Goal: Information Seeking & Learning: Compare options

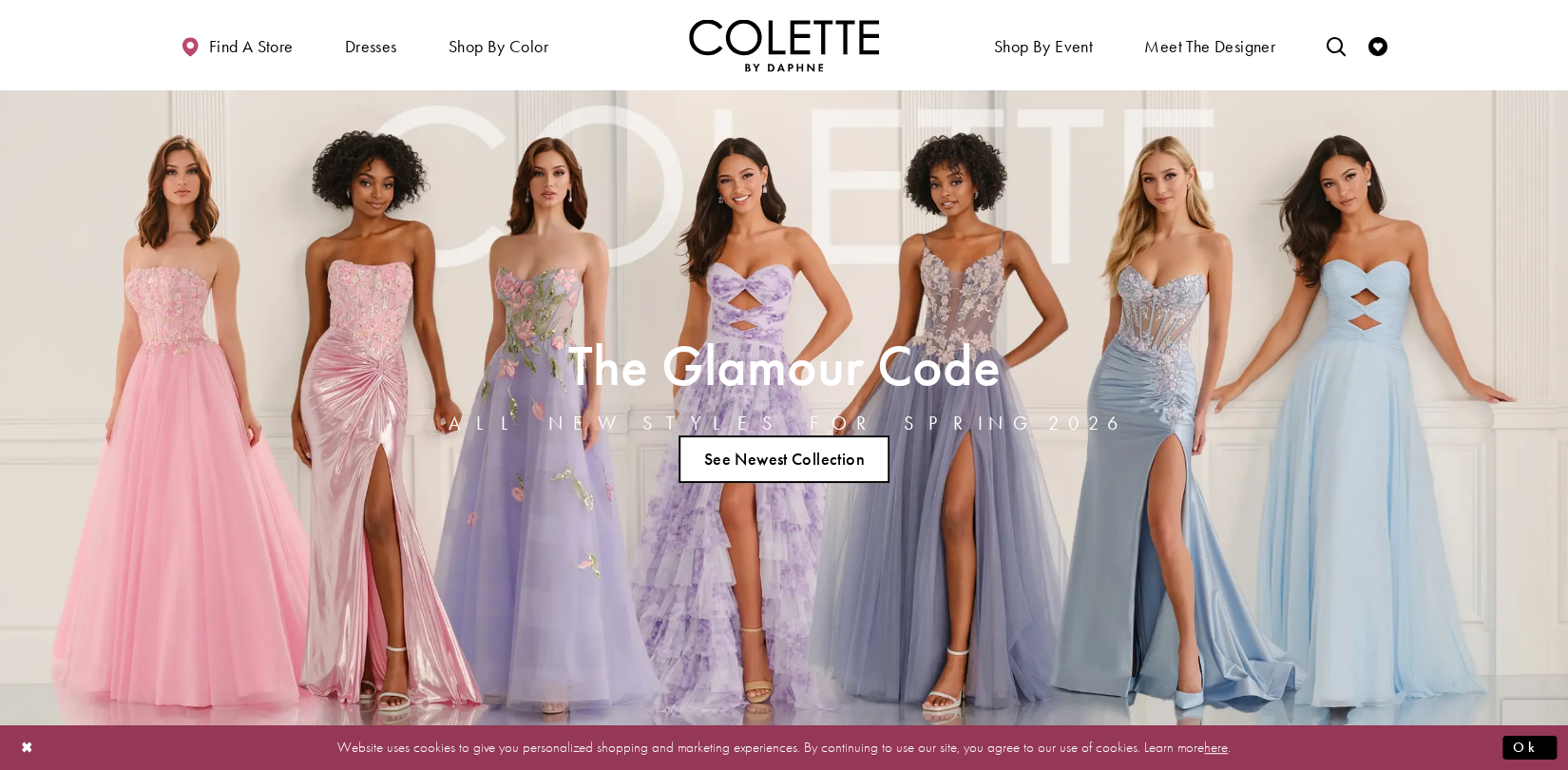
click at [777, 459] on link "See Newest Collection" at bounding box center [784, 460] width 211 height 48
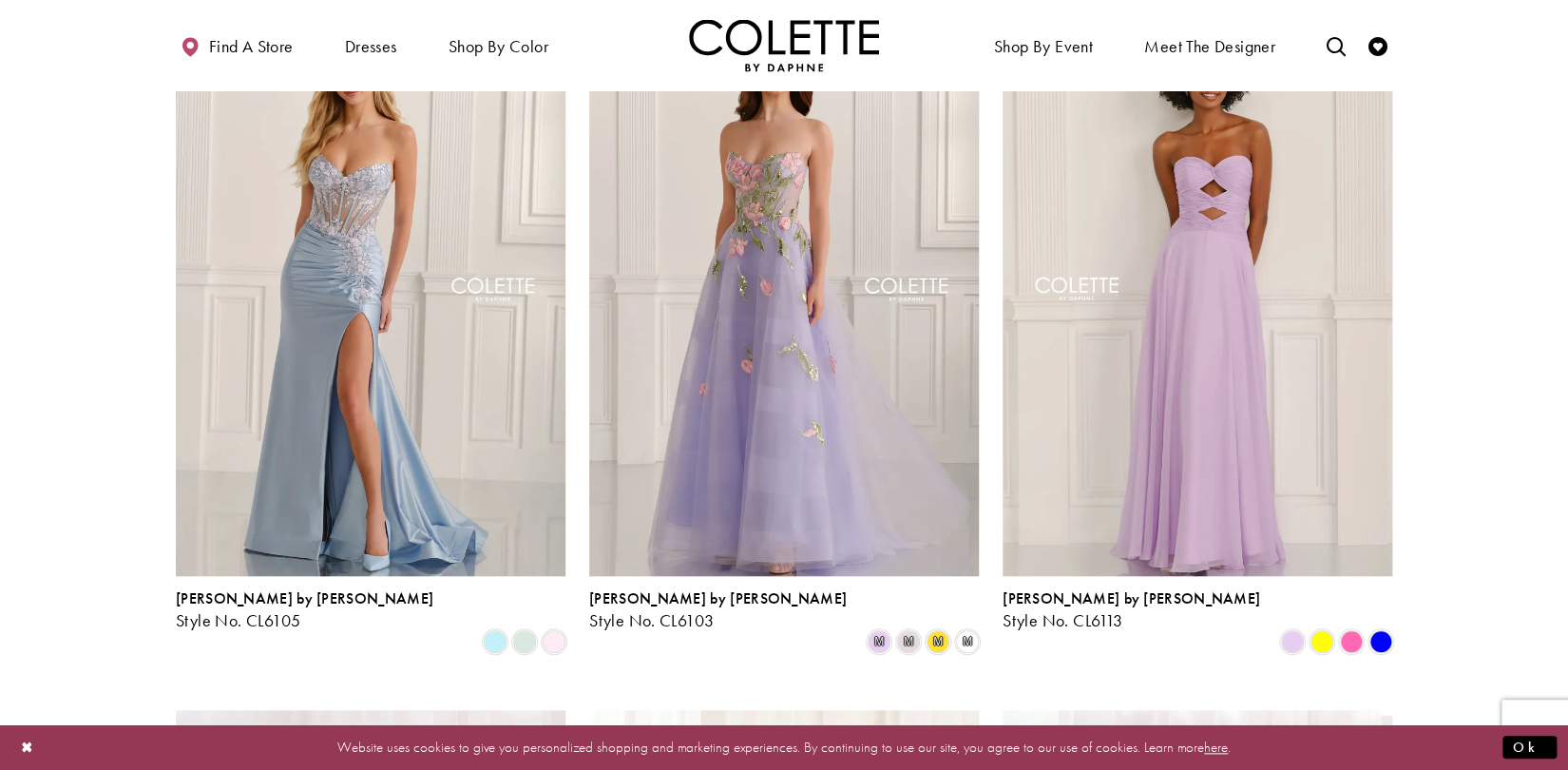
scroll to position [578, 0]
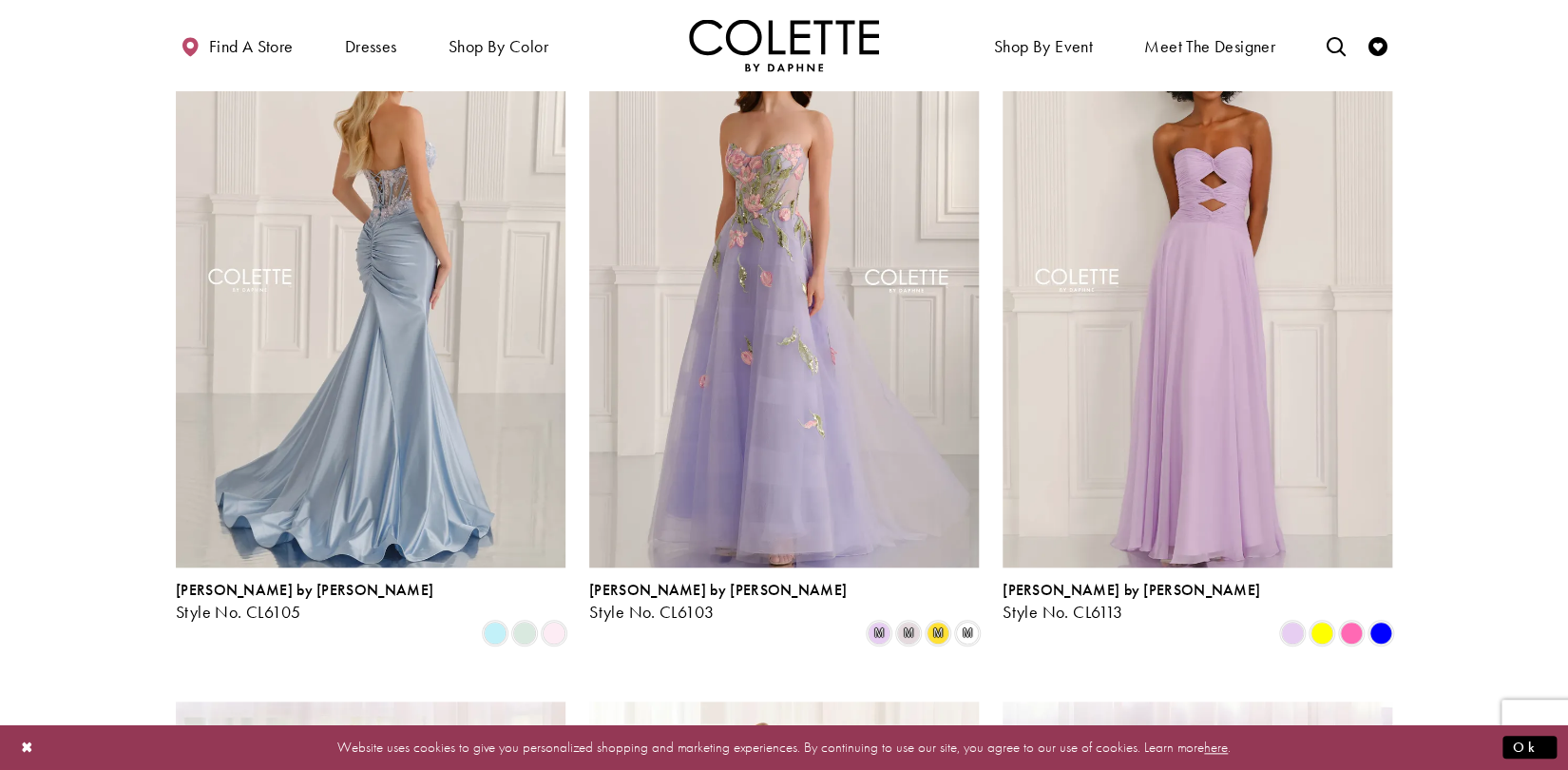
drag, startPoint x: 332, startPoint y: 316, endPoint x: 395, endPoint y: 238, distance: 100.3
click at [395, 238] on img "Visit Colette by Daphne Style No. CL6105 Page" at bounding box center [371, 283] width 390 height 567
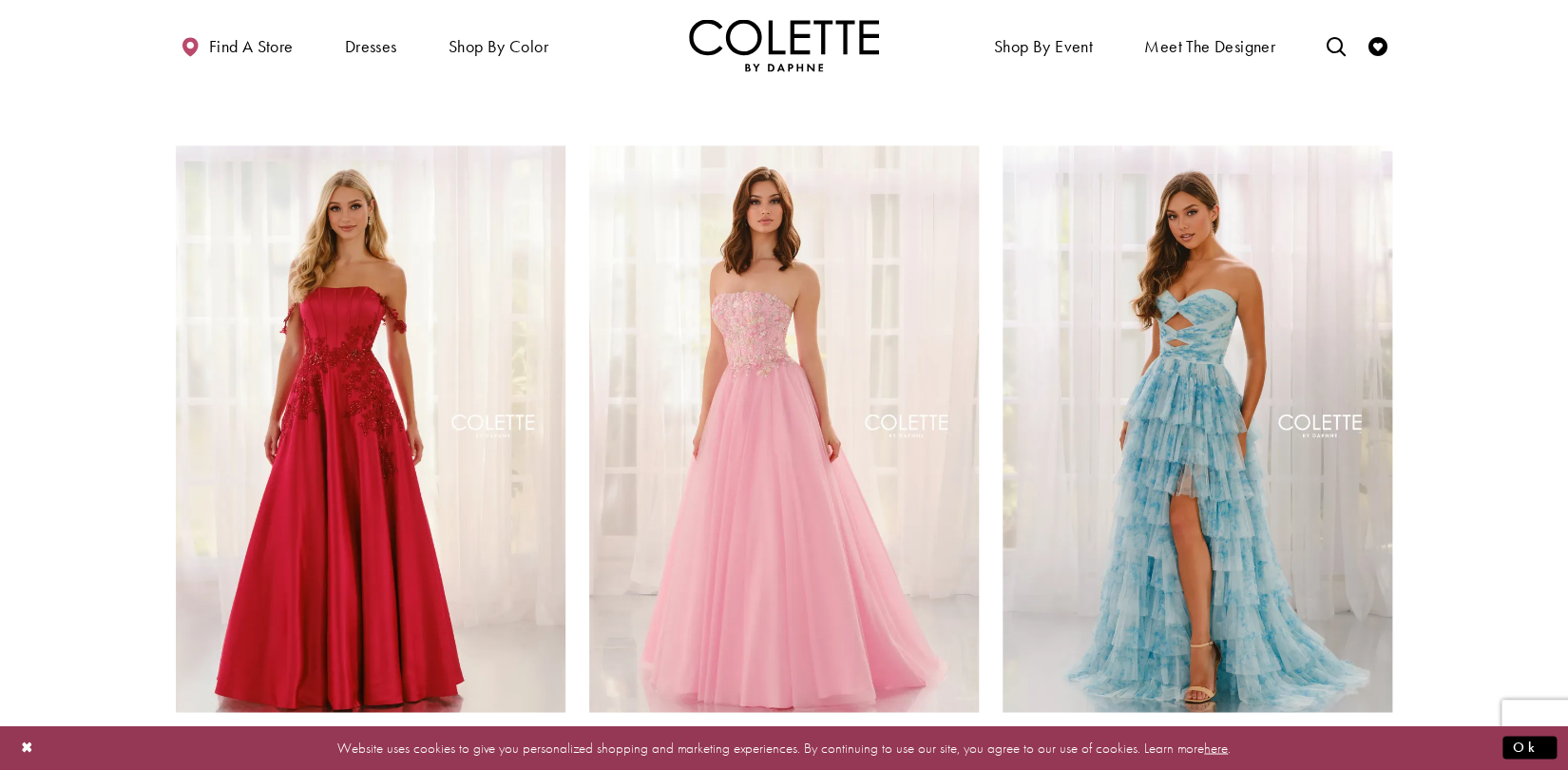
scroll to position [1157, 0]
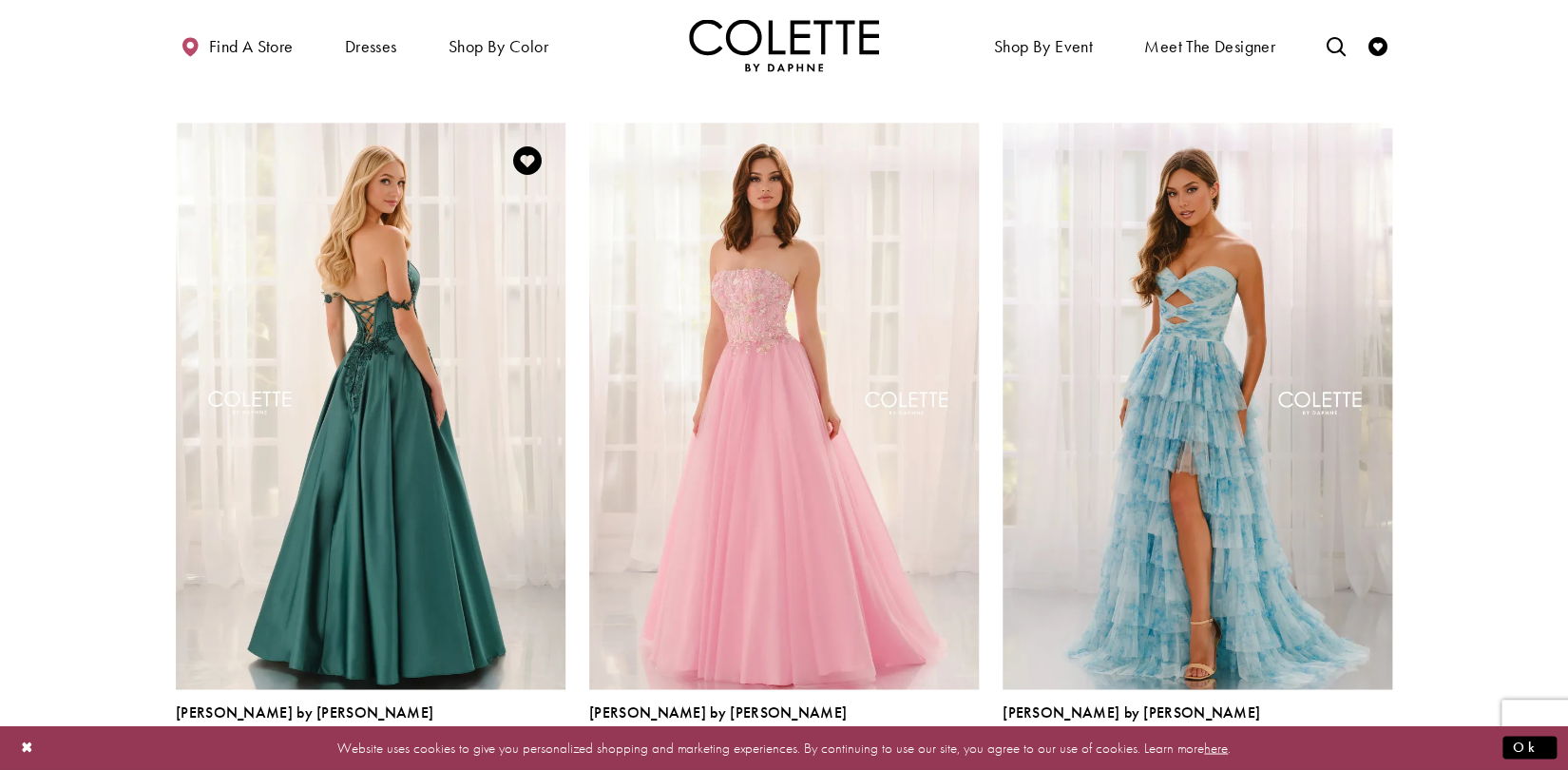
click at [368, 386] on img "Visit Colette by Daphne Style No. CL6151 Page" at bounding box center [371, 406] width 390 height 567
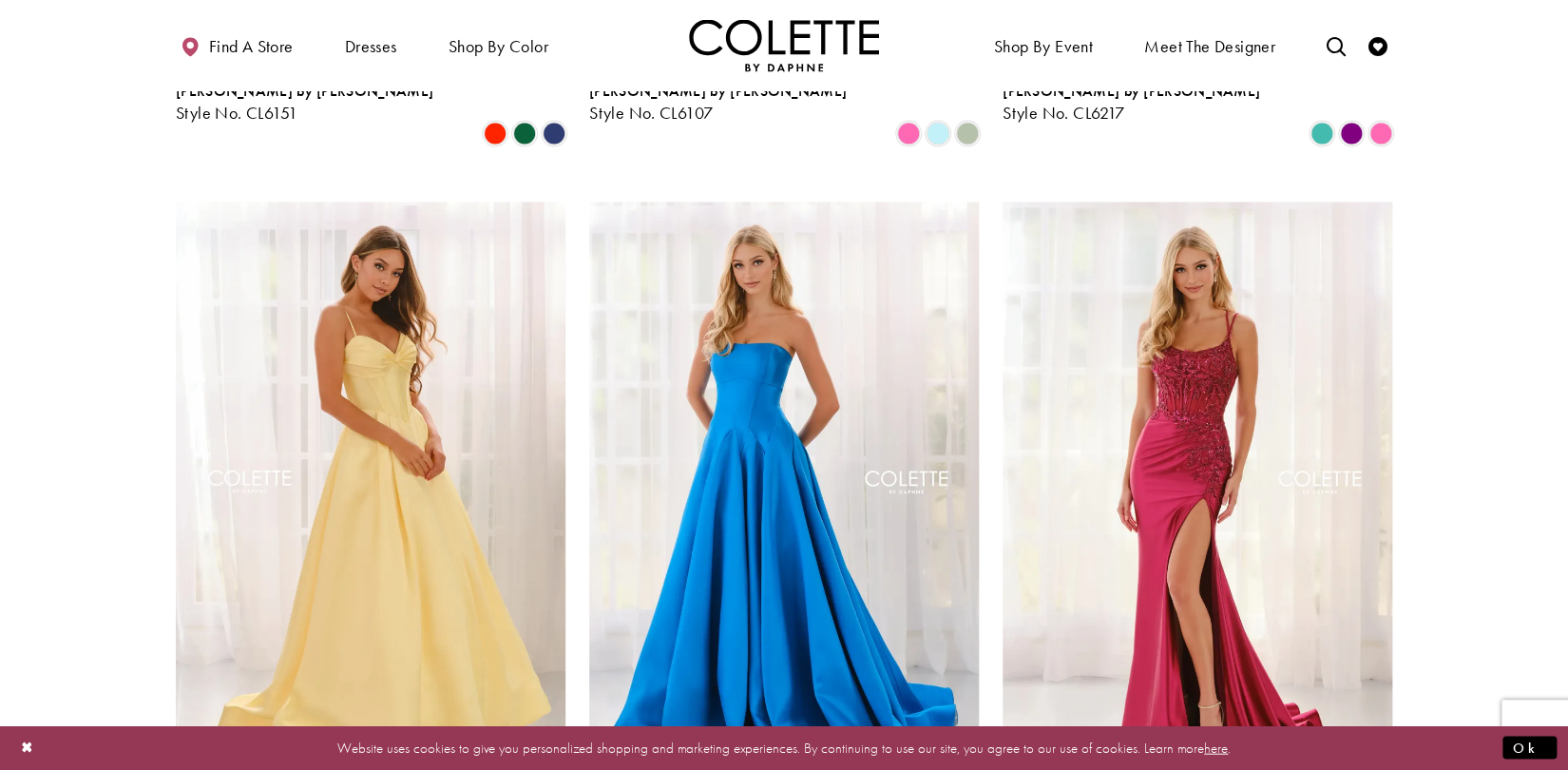
scroll to position [1654, 0]
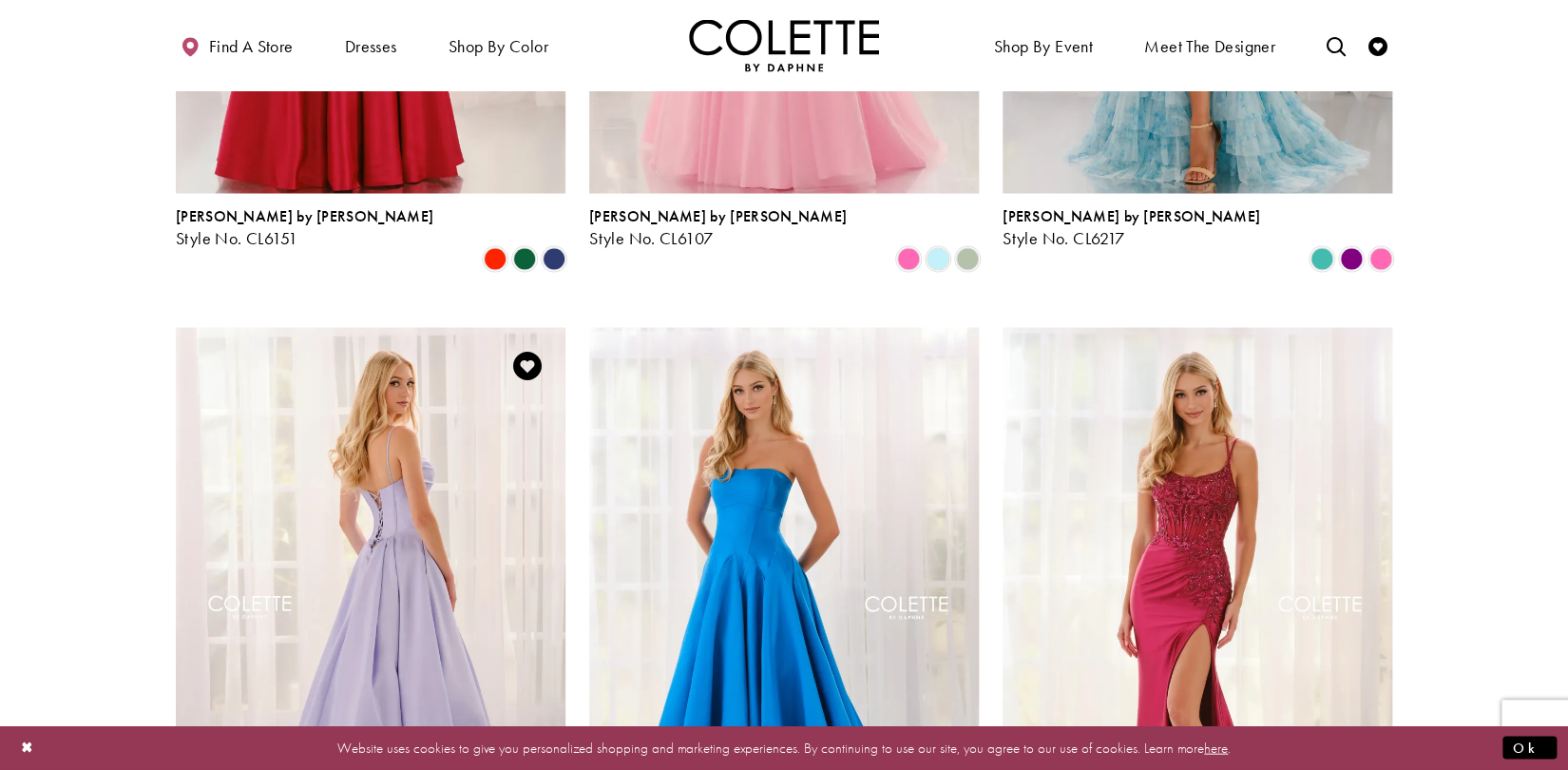
click at [381, 494] on img "Visit Colette by Daphne Style No. CL6157 Page" at bounding box center [371, 610] width 390 height 567
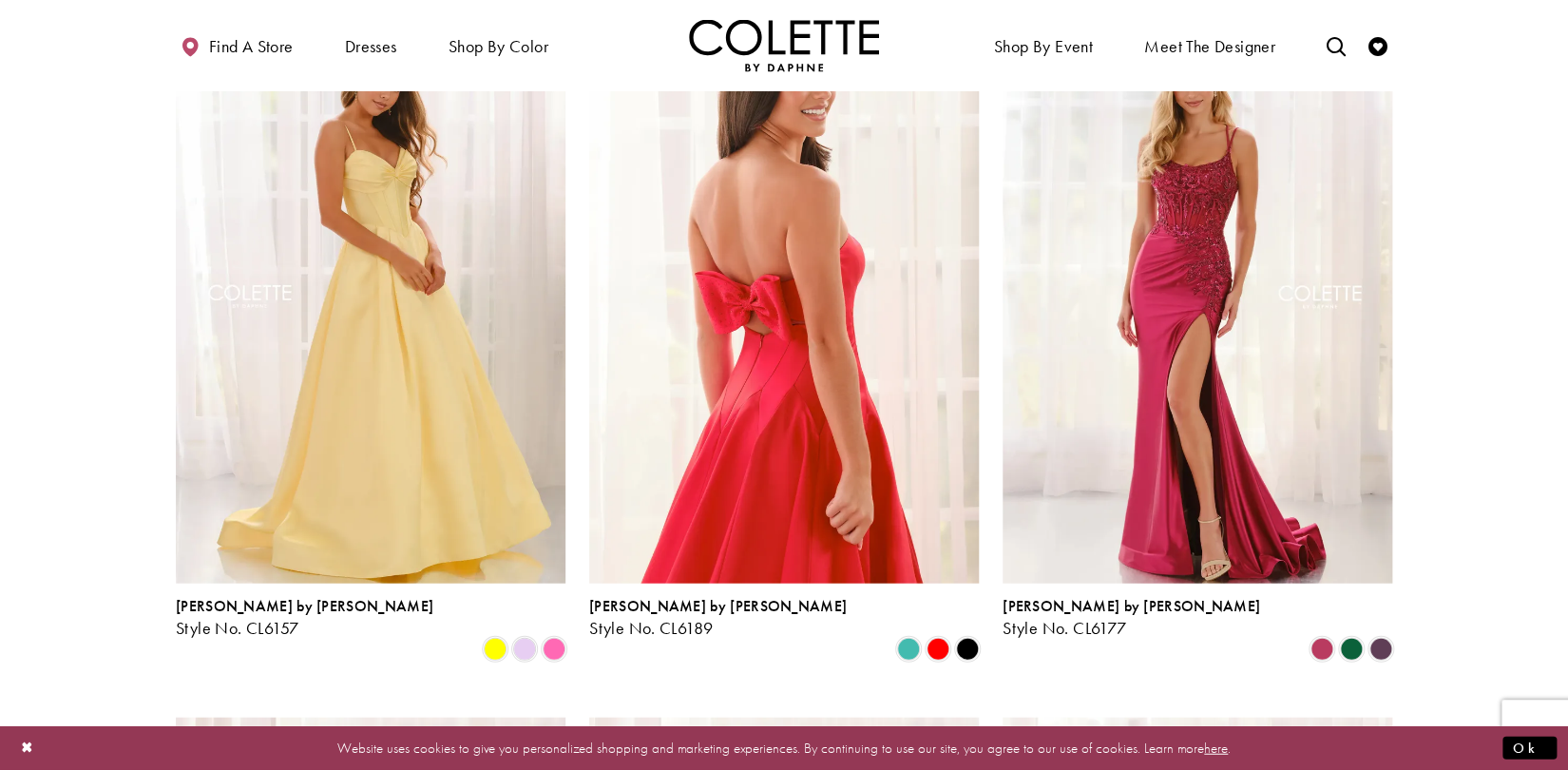
scroll to position [1819, 0]
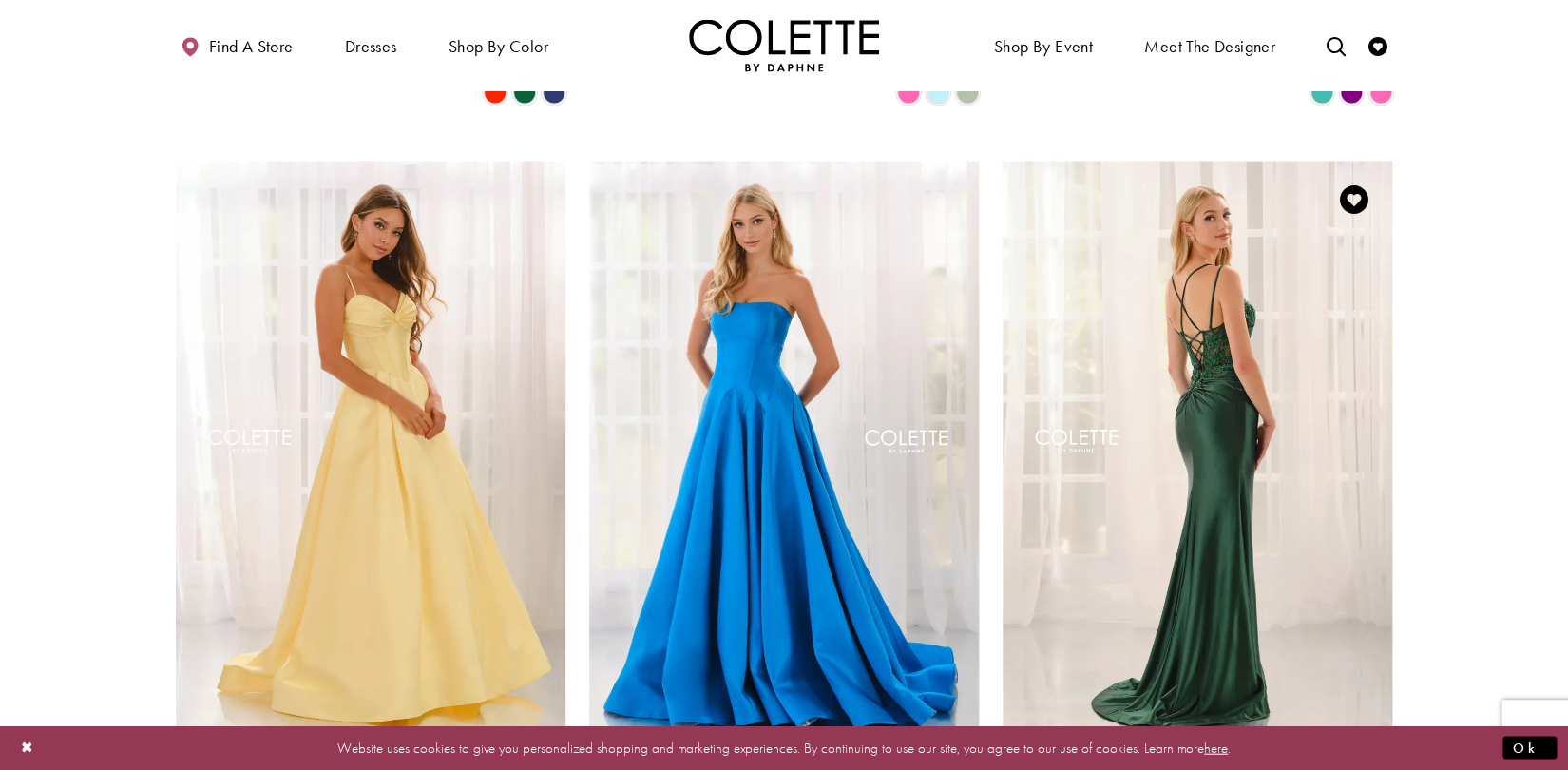
click at [1200, 351] on img "Visit Colette by Daphne Style No. CL6177 Page" at bounding box center [1197, 445] width 390 height 567
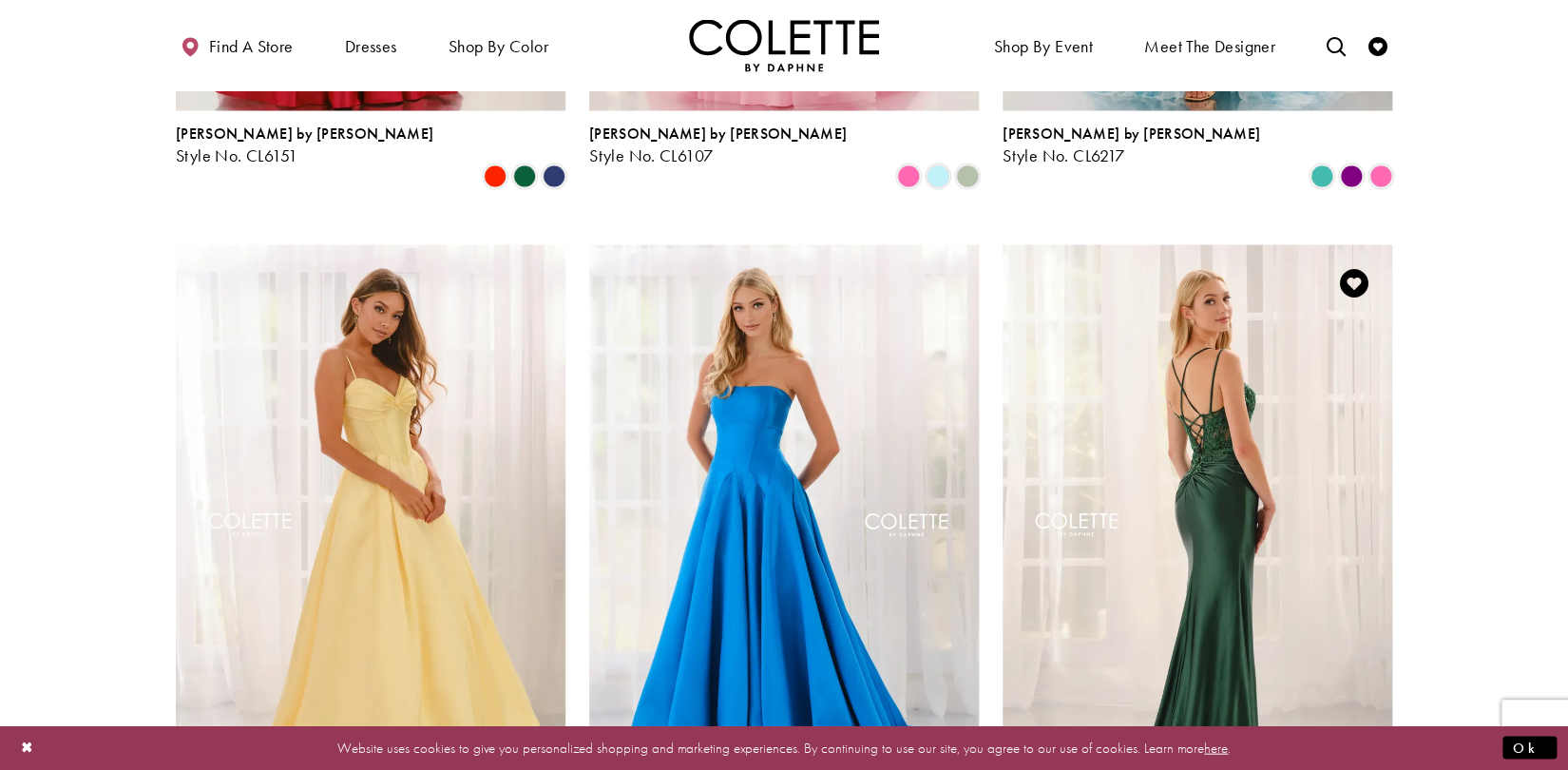
click at [1200, 351] on img "Visit Colette by Daphne Style No. CL6177 Page" at bounding box center [1197, 527] width 390 height 567
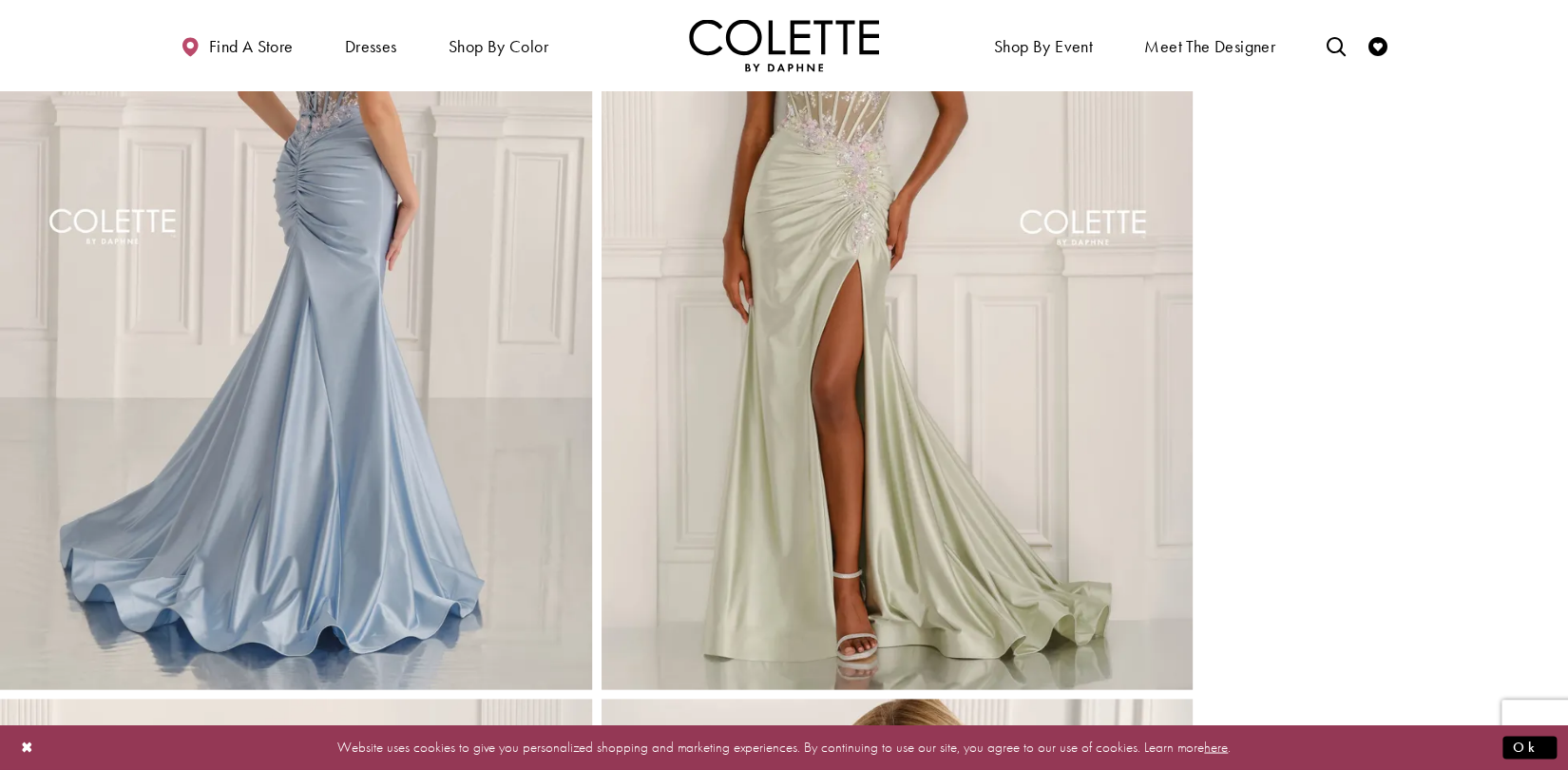
scroll to position [1240, 0]
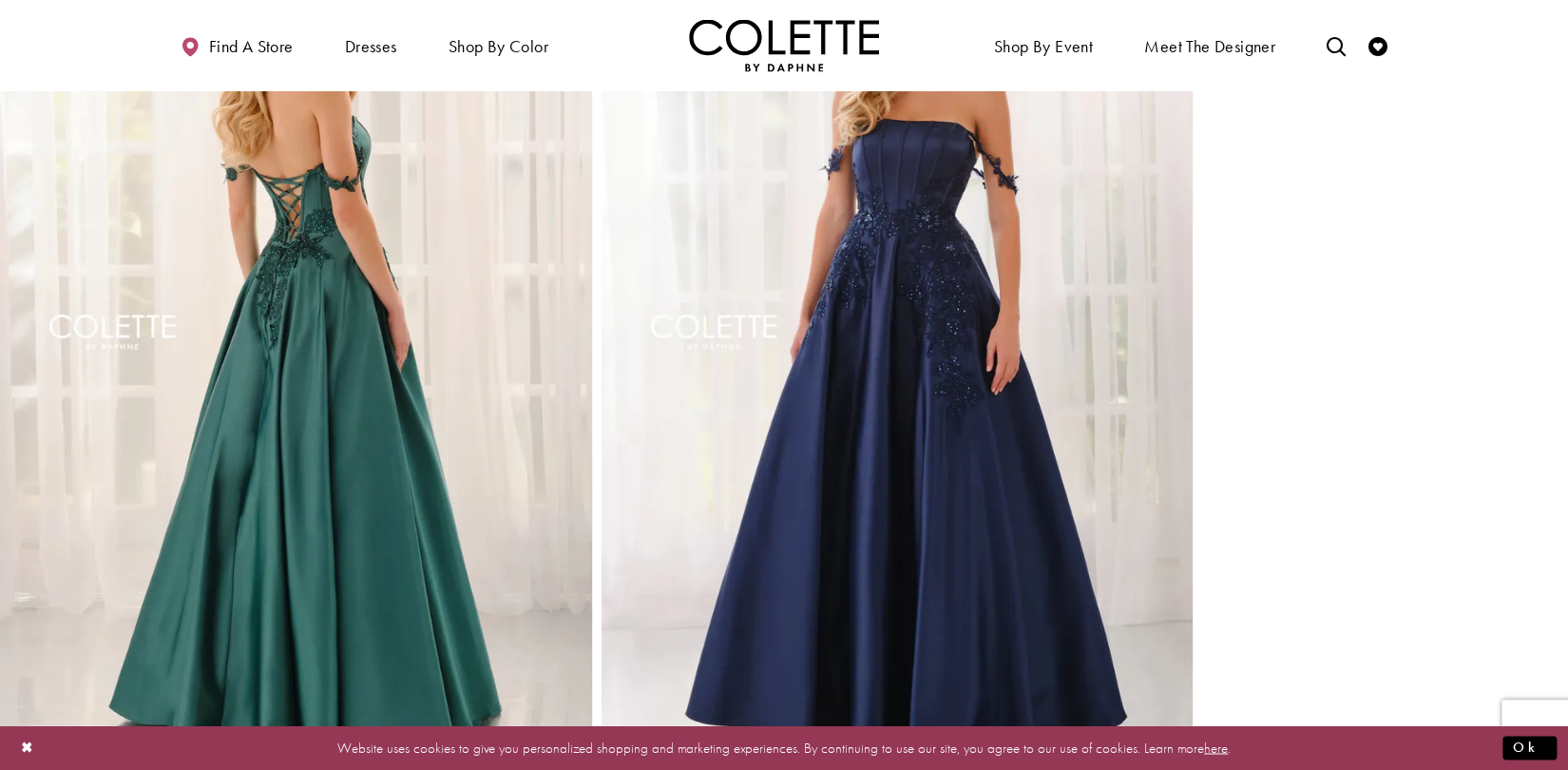
scroll to position [1157, 0]
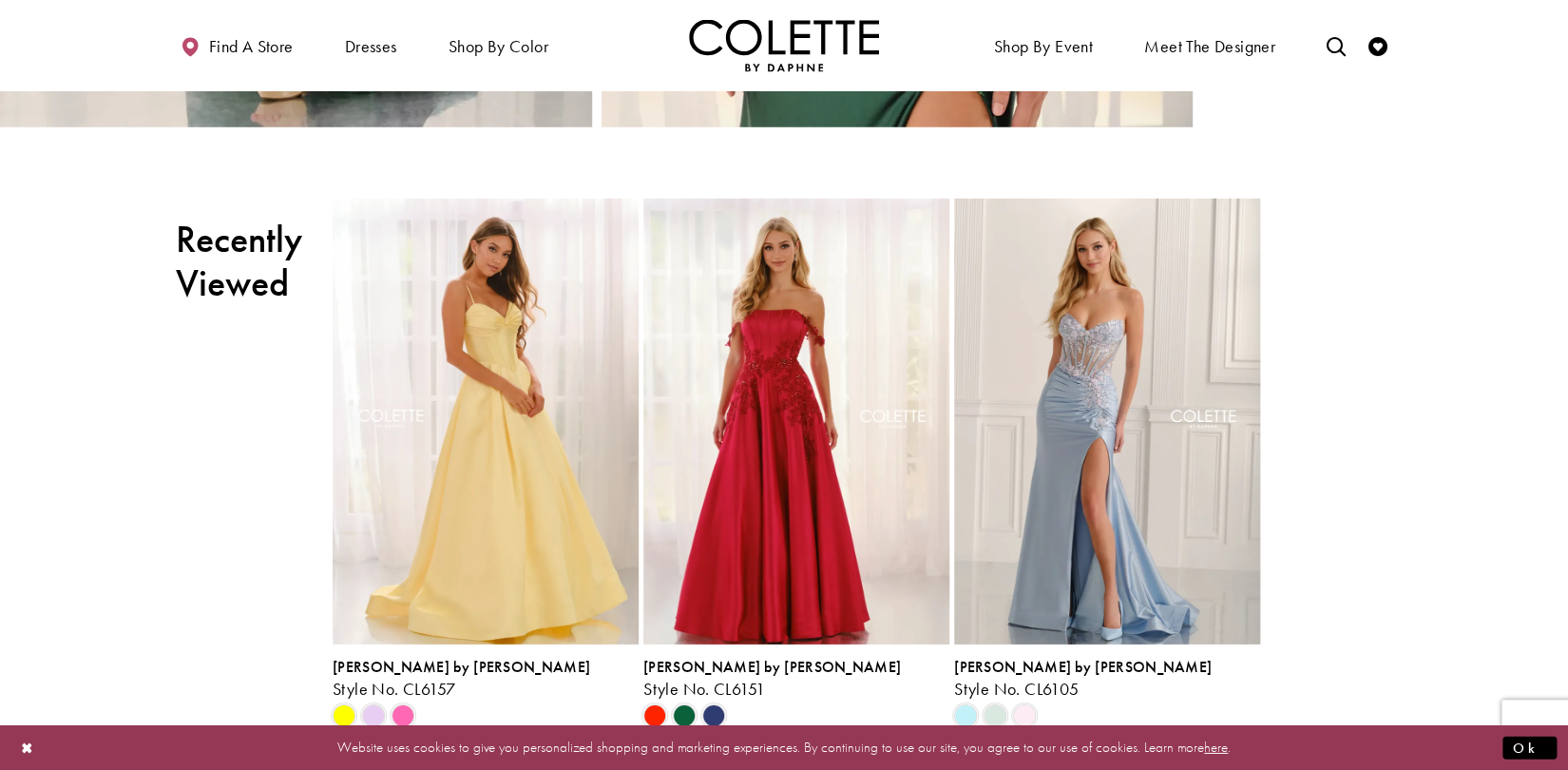
scroll to position [2728, 0]
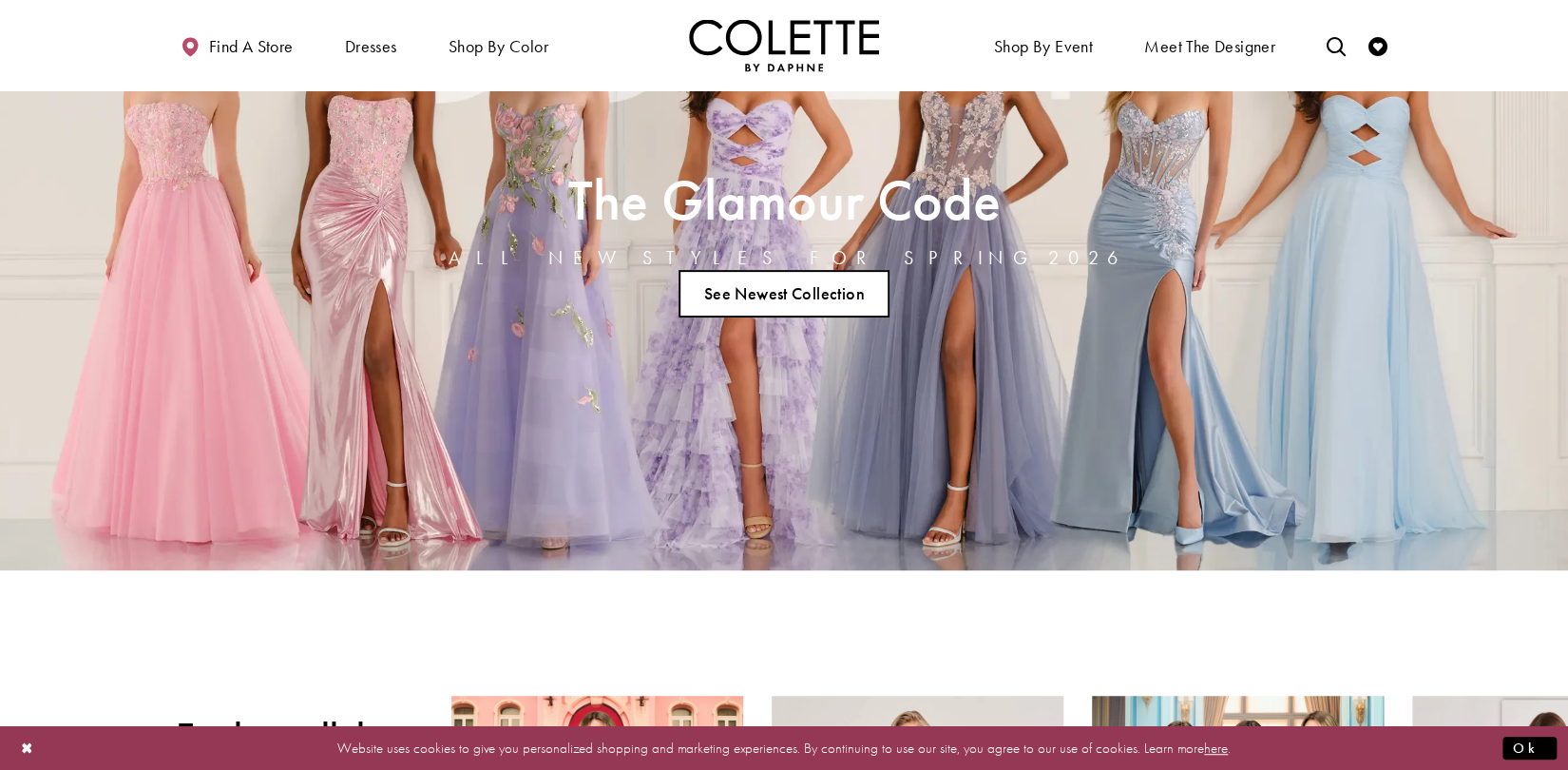
click at [741, 297] on link "See Newest Collection" at bounding box center [784, 294] width 211 height 48
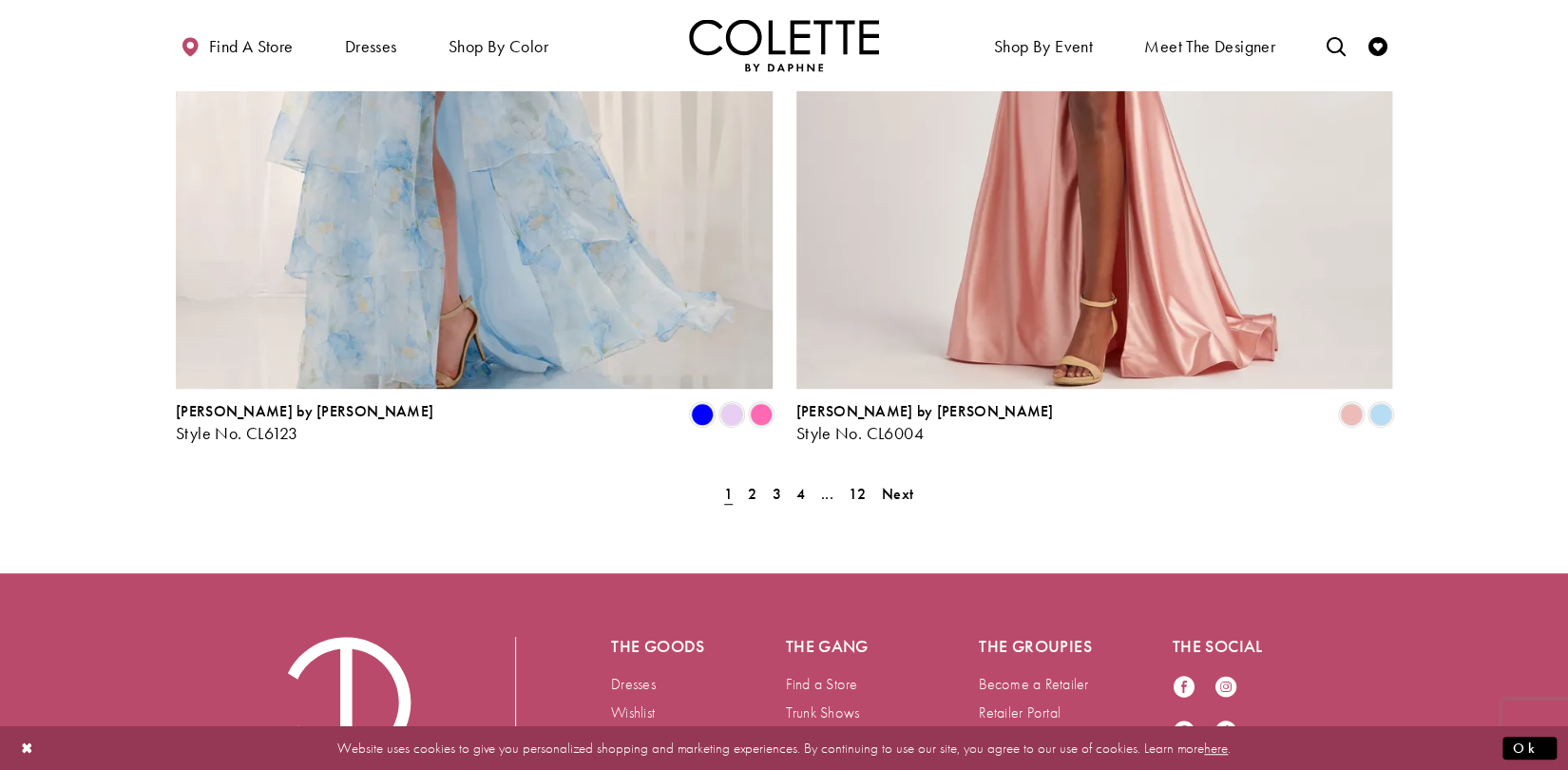
scroll to position [3885, 0]
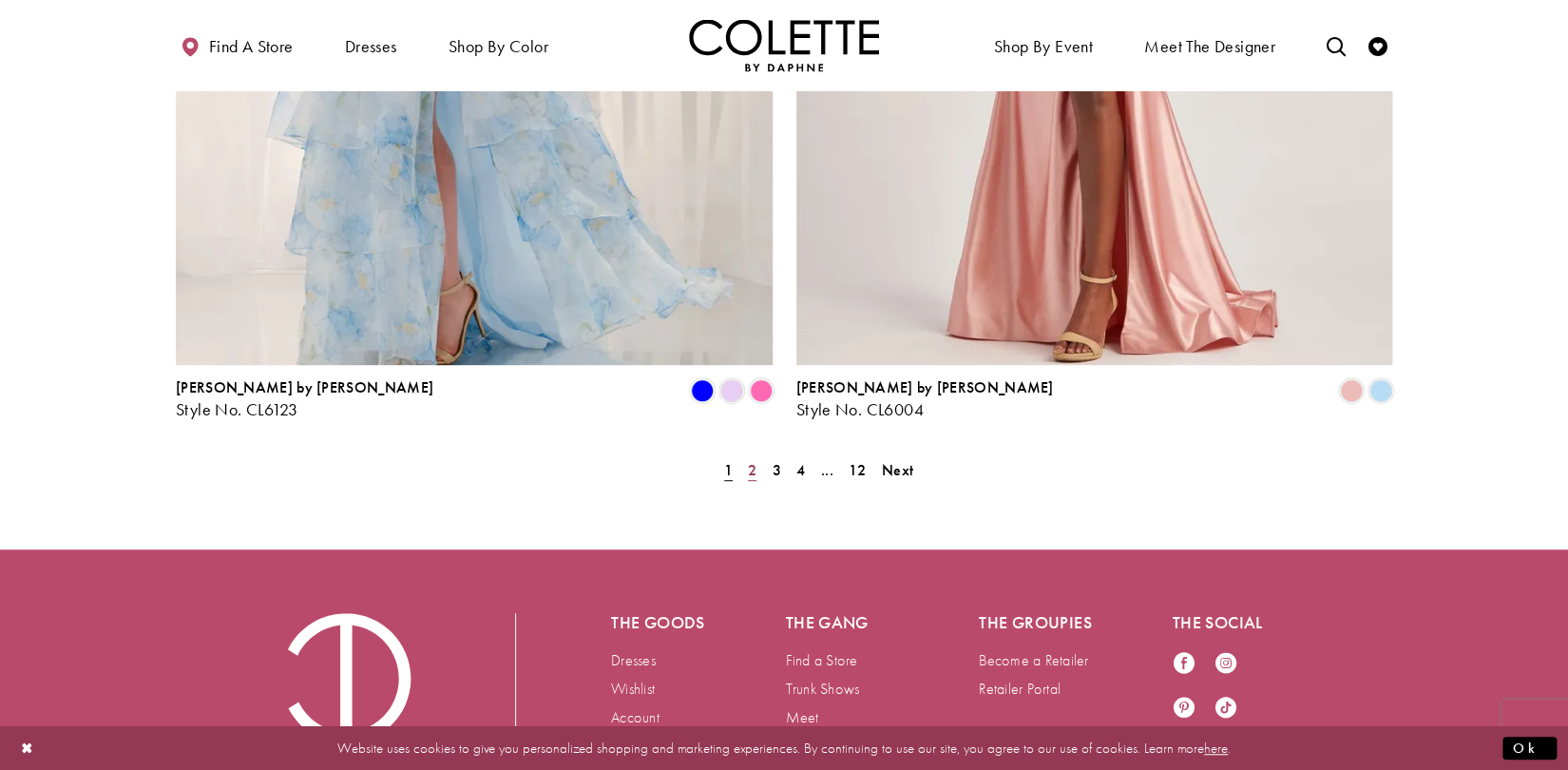
click at [752, 460] on span "2" at bounding box center [752, 470] width 9 height 20
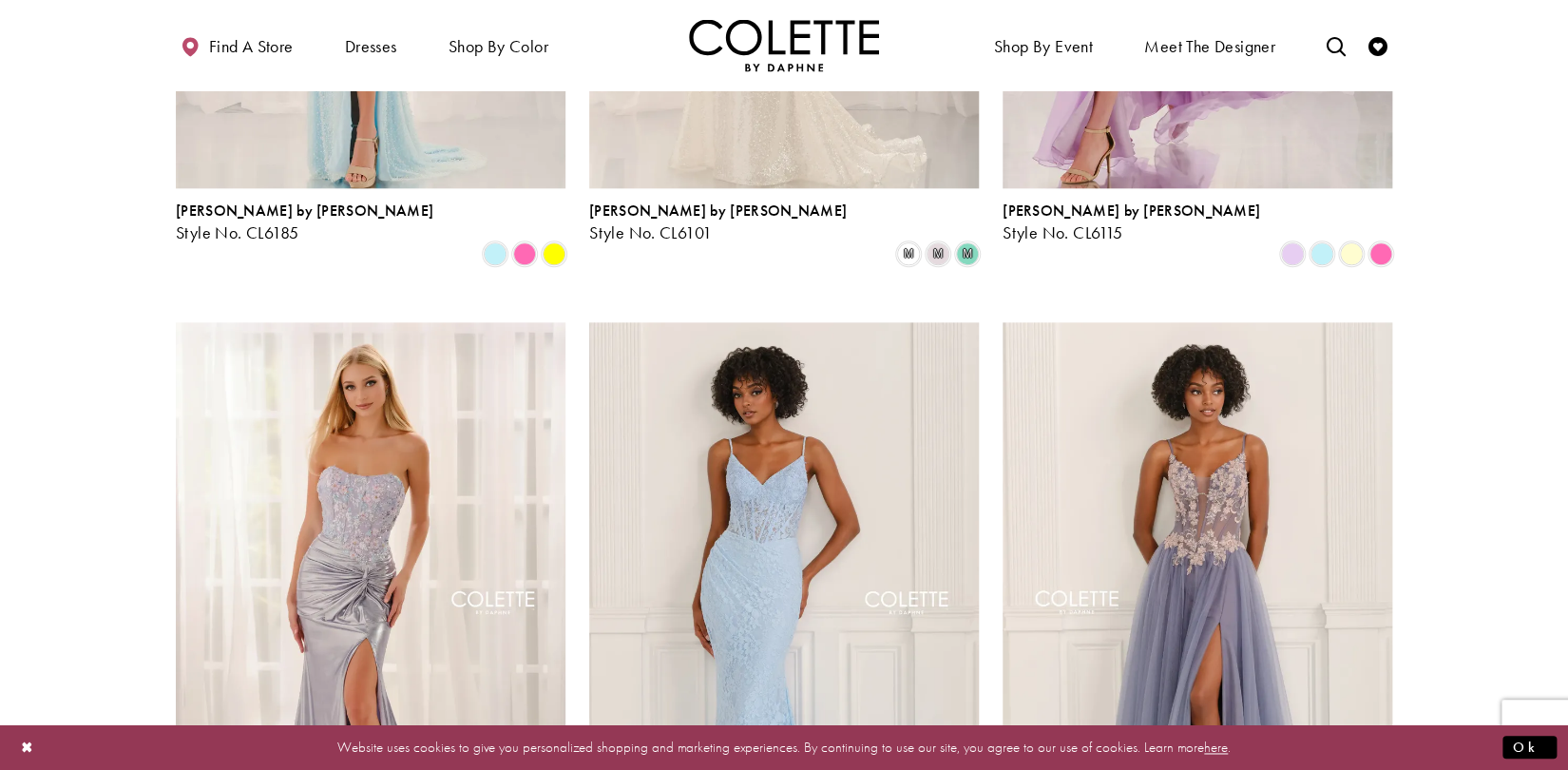
scroll to position [1149, 0]
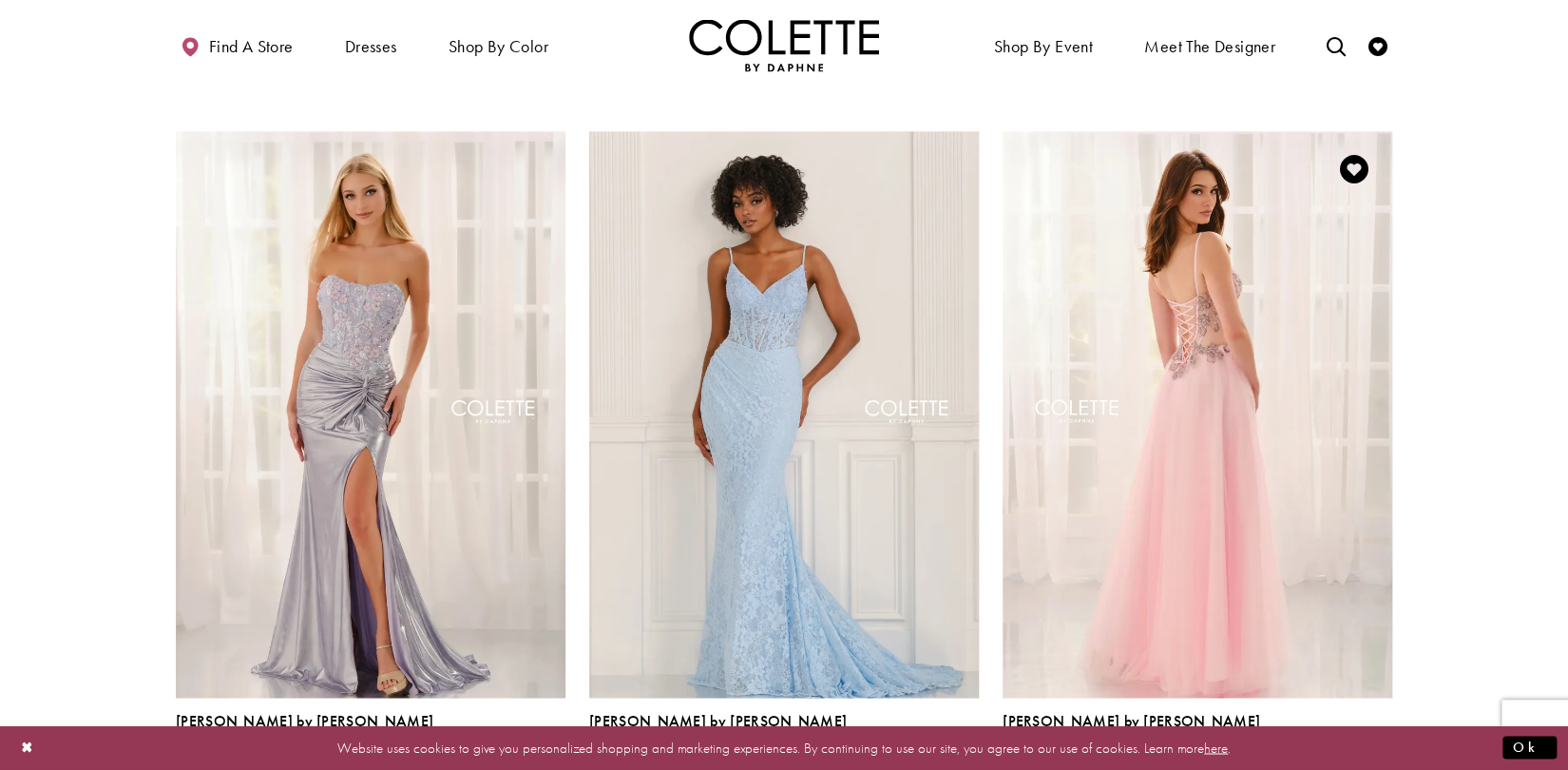
click at [1189, 335] on img "Visit Colette by Daphne Style No. CL6159 Page" at bounding box center [1197, 414] width 390 height 567
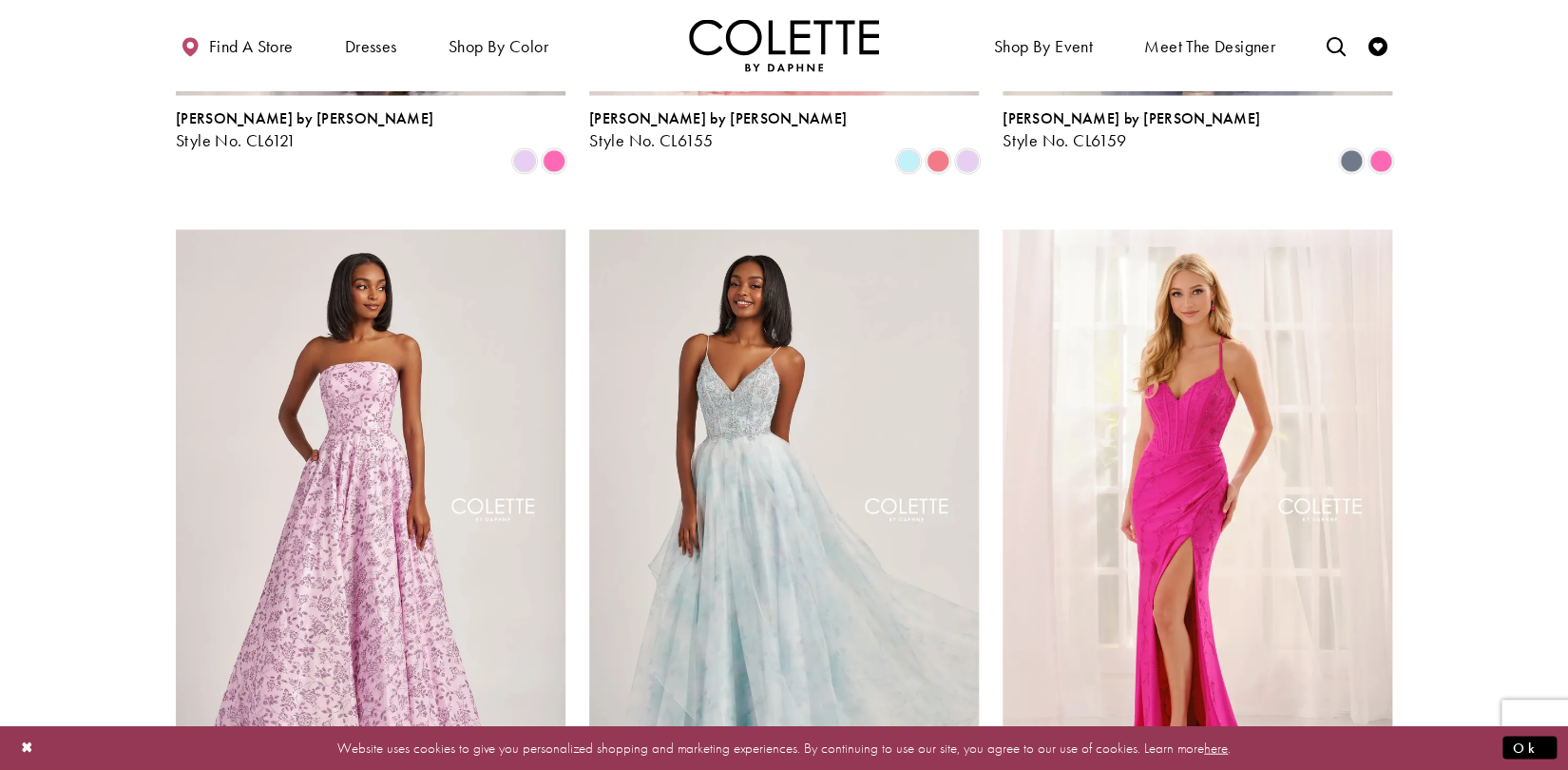
scroll to position [1811, 0]
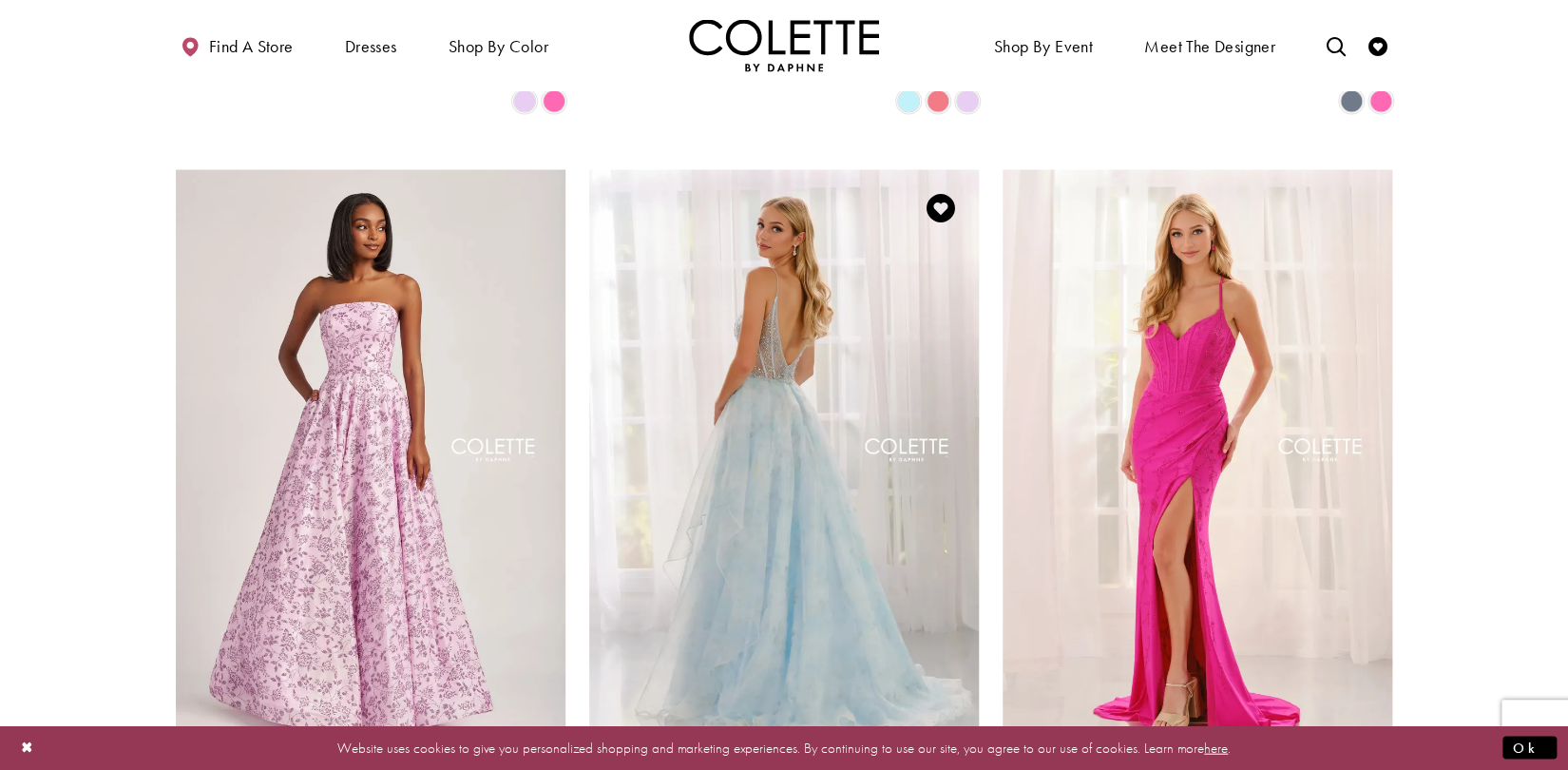
click at [745, 404] on img "Visit Colette by Daphne Style No. CL6010 Page" at bounding box center [784, 453] width 390 height 567
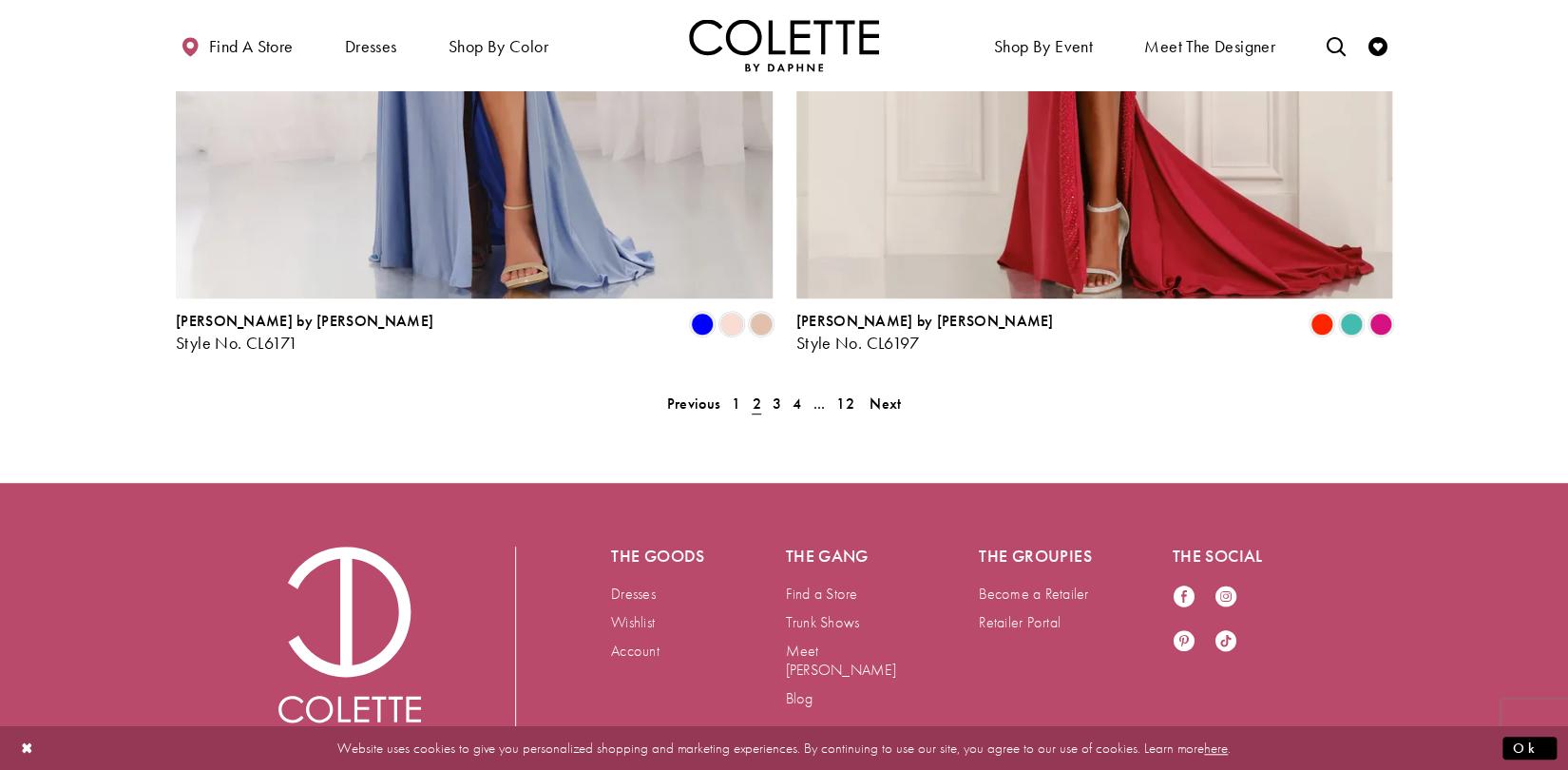
scroll to position [3968, 0]
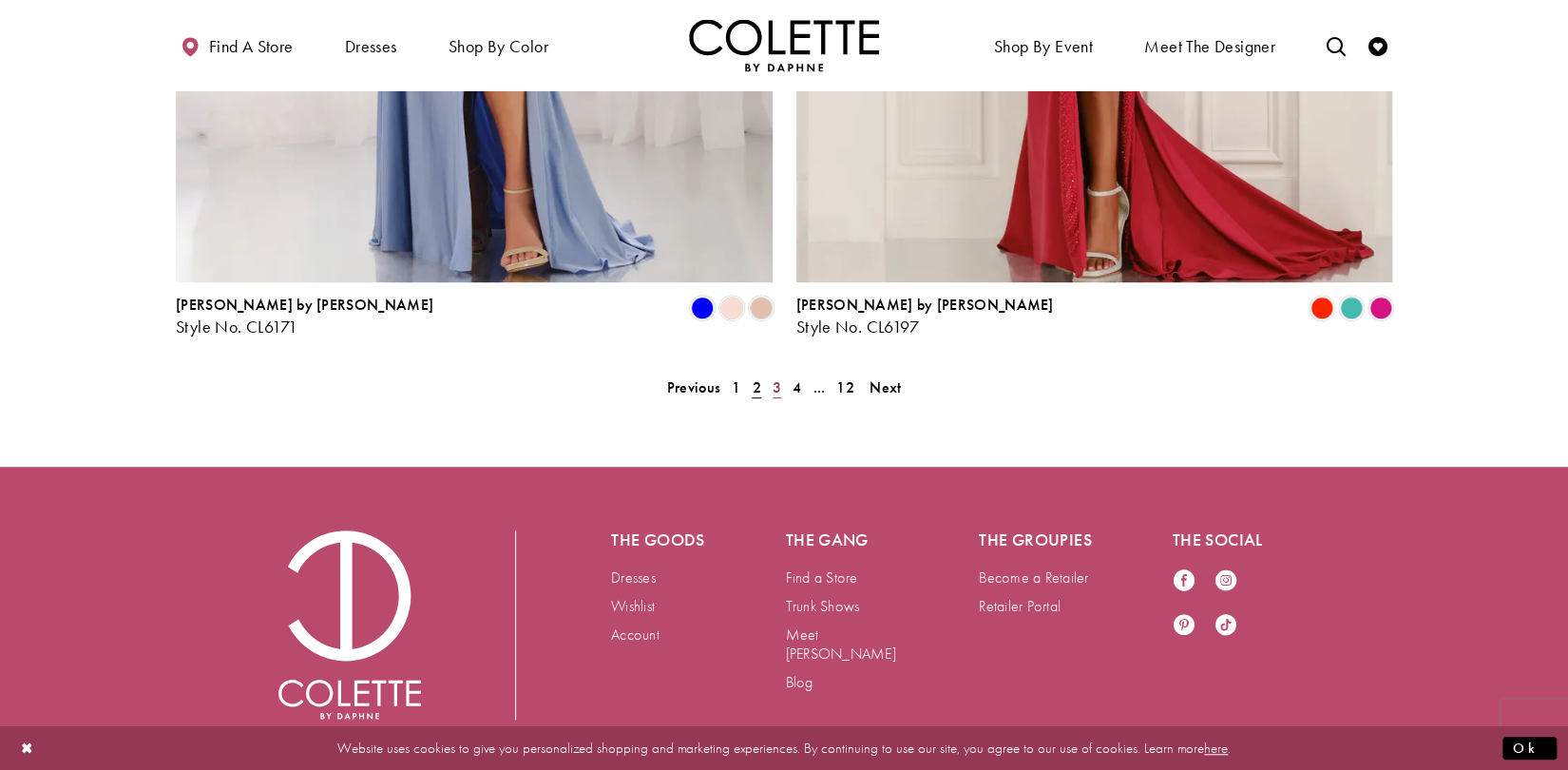
click at [778, 378] on span "3" at bounding box center [777, 388] width 9 height 20
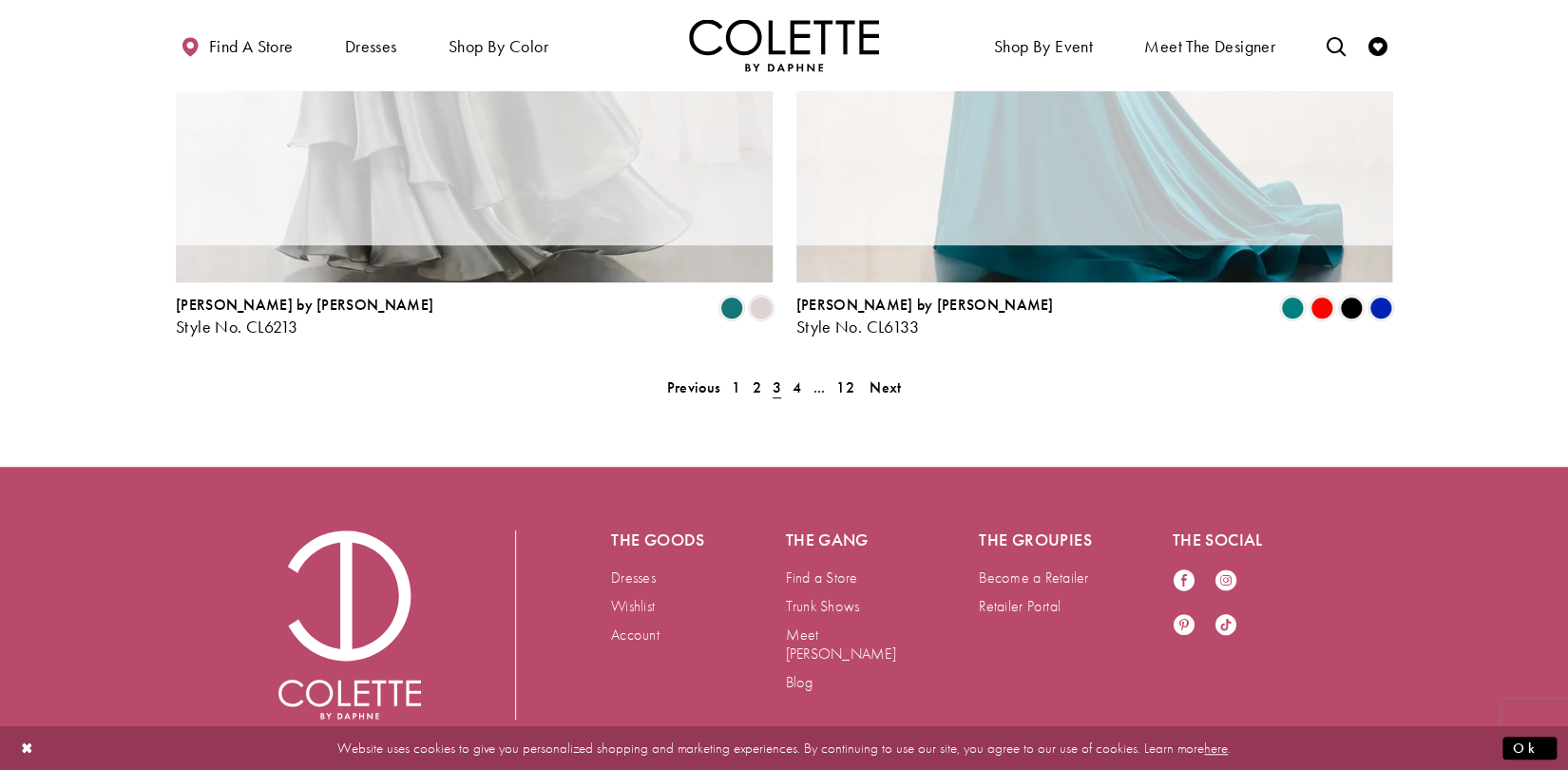
scroll to position [488, 0]
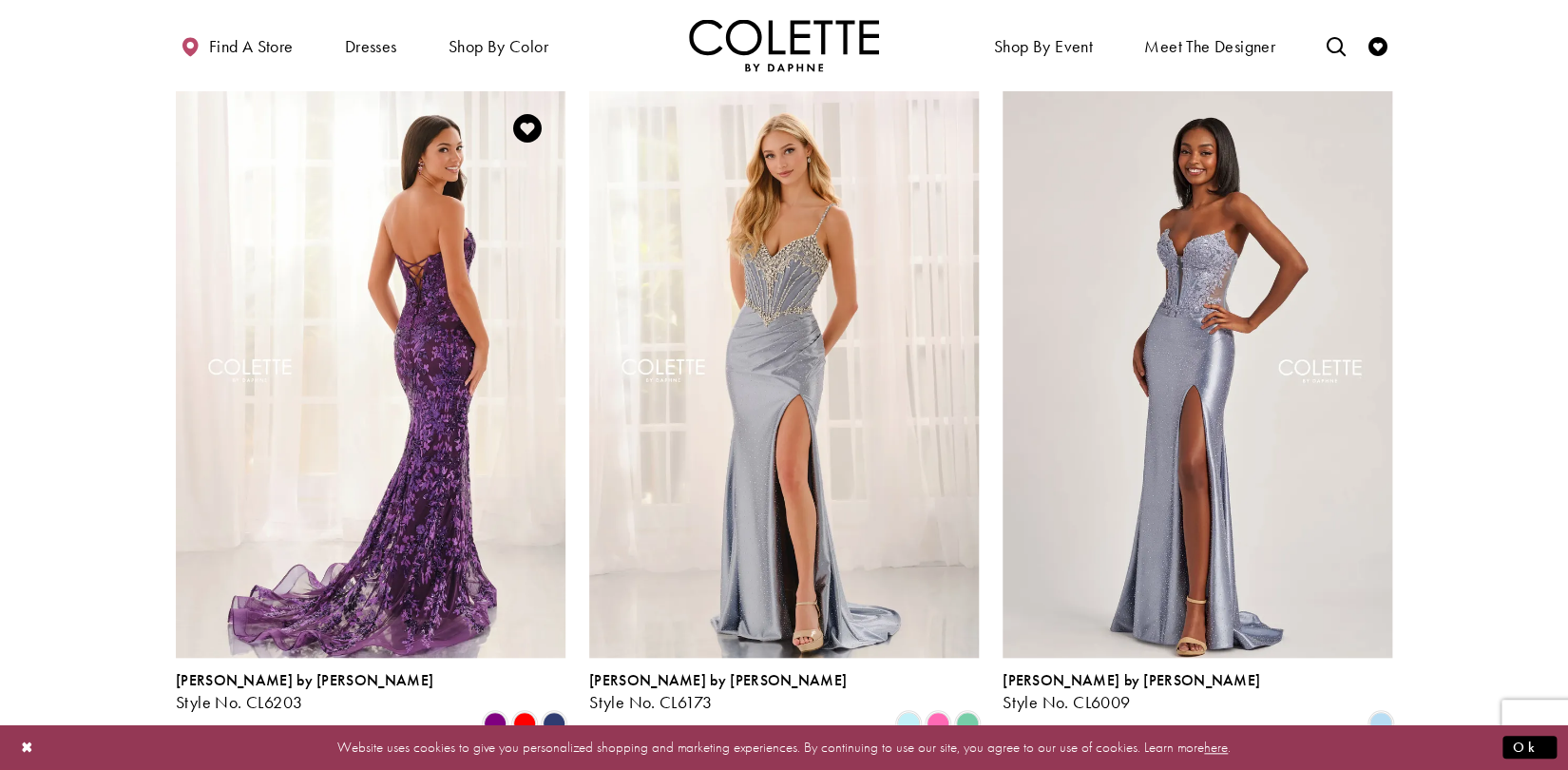
click at [430, 334] on img "Visit Colette by Daphne Style No. CL6203 Page" at bounding box center [371, 373] width 390 height 567
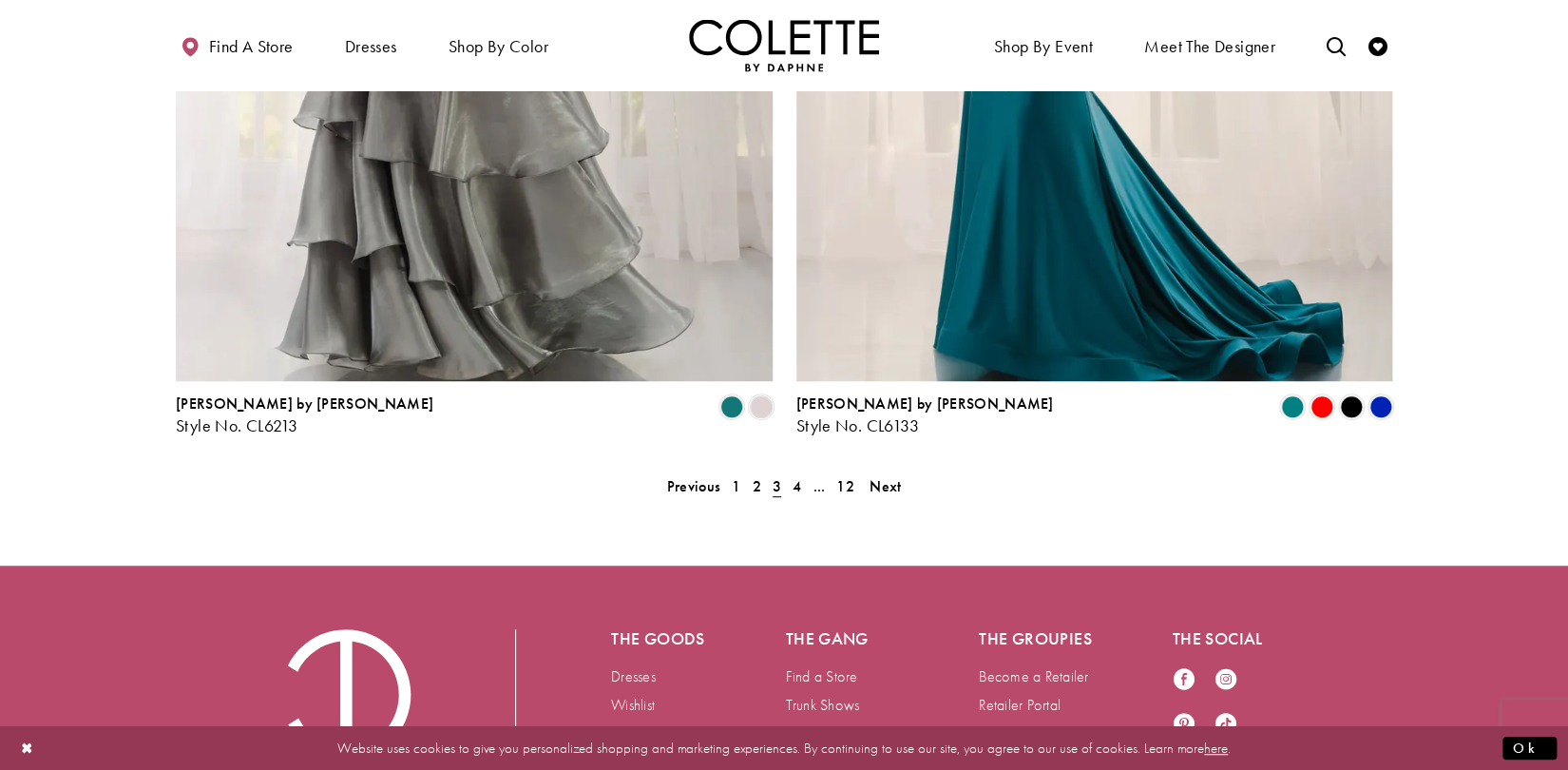
scroll to position [3878, 0]
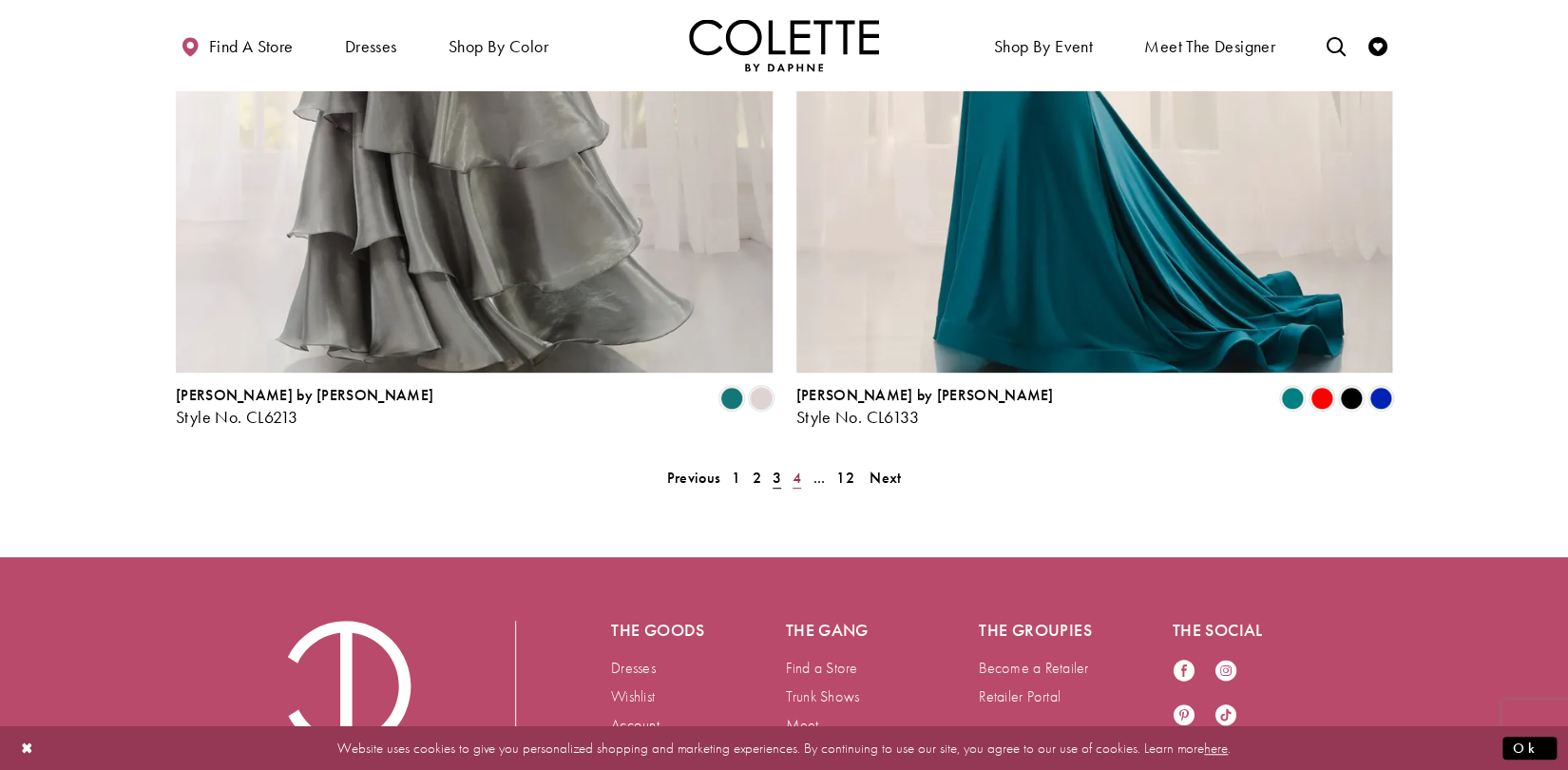
click at [792, 468] on span "4" at bounding box center [796, 478] width 9 height 20
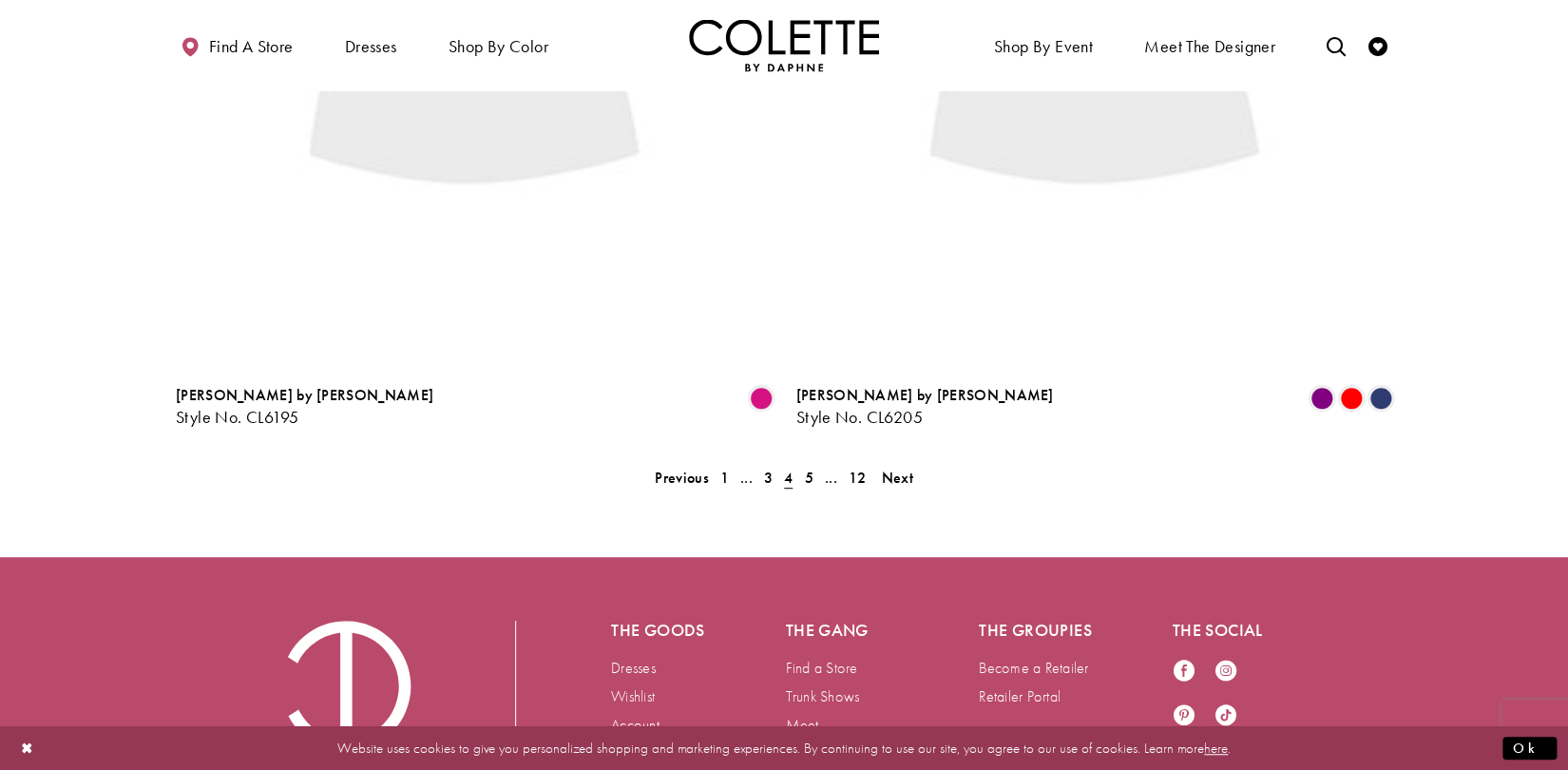
scroll to position [488, 0]
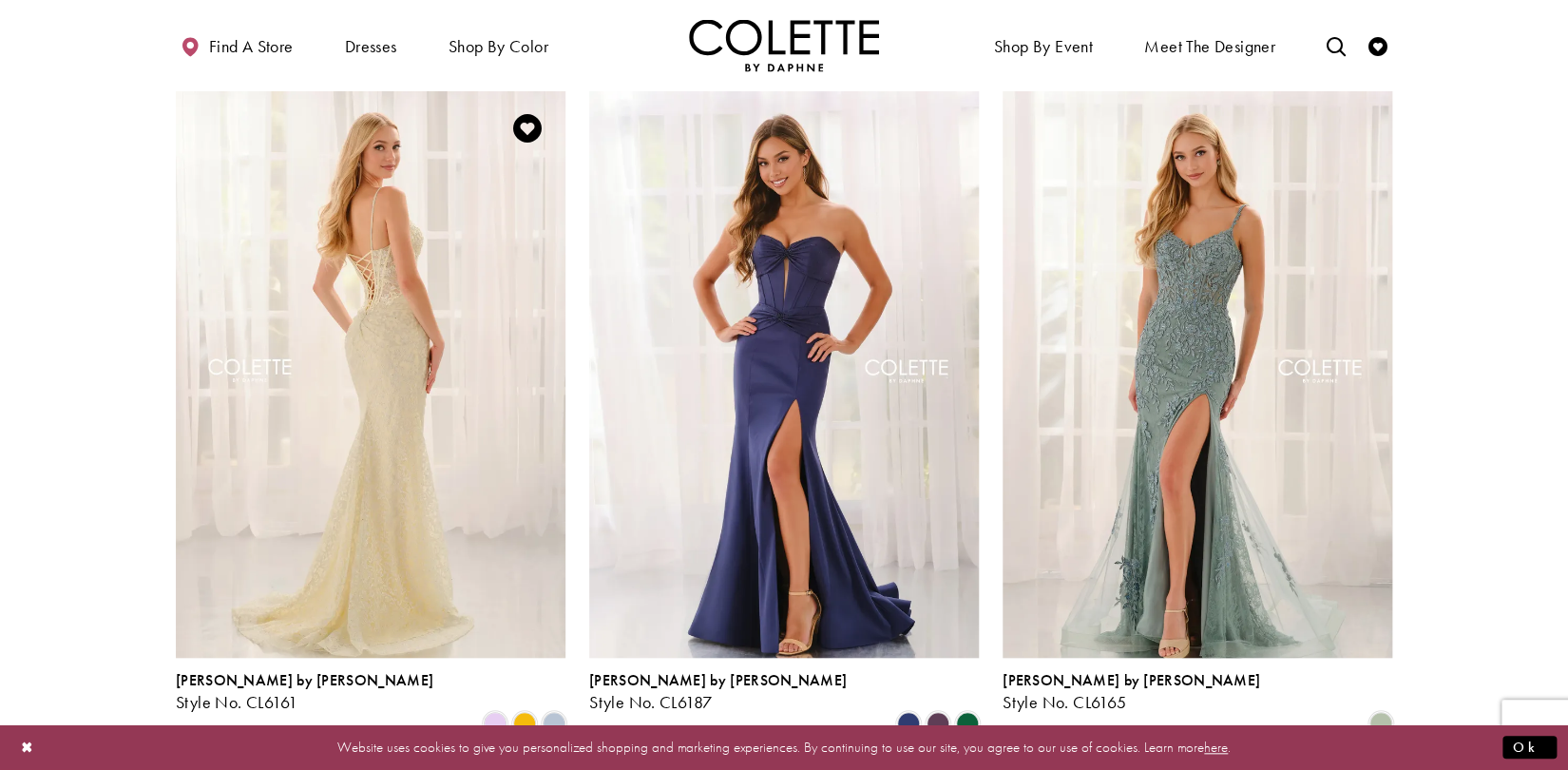
click at [401, 330] on img "Visit Colette by Daphne Style No. CL6161 Page" at bounding box center [371, 373] width 390 height 567
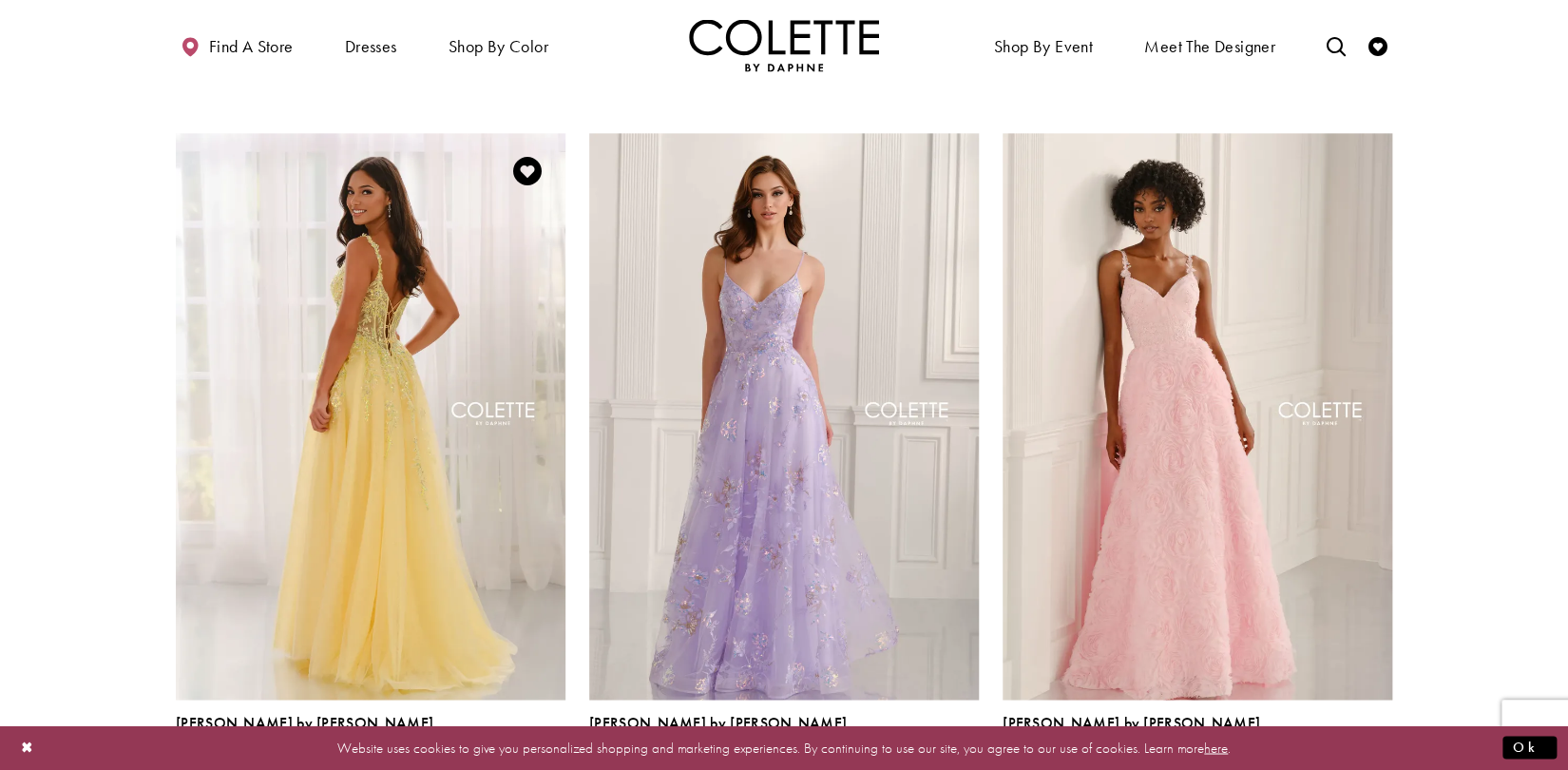
scroll to position [1149, 0]
click at [367, 310] on img "Visit Colette by Daphne Style No. CL6018 Page" at bounding box center [371, 414] width 390 height 567
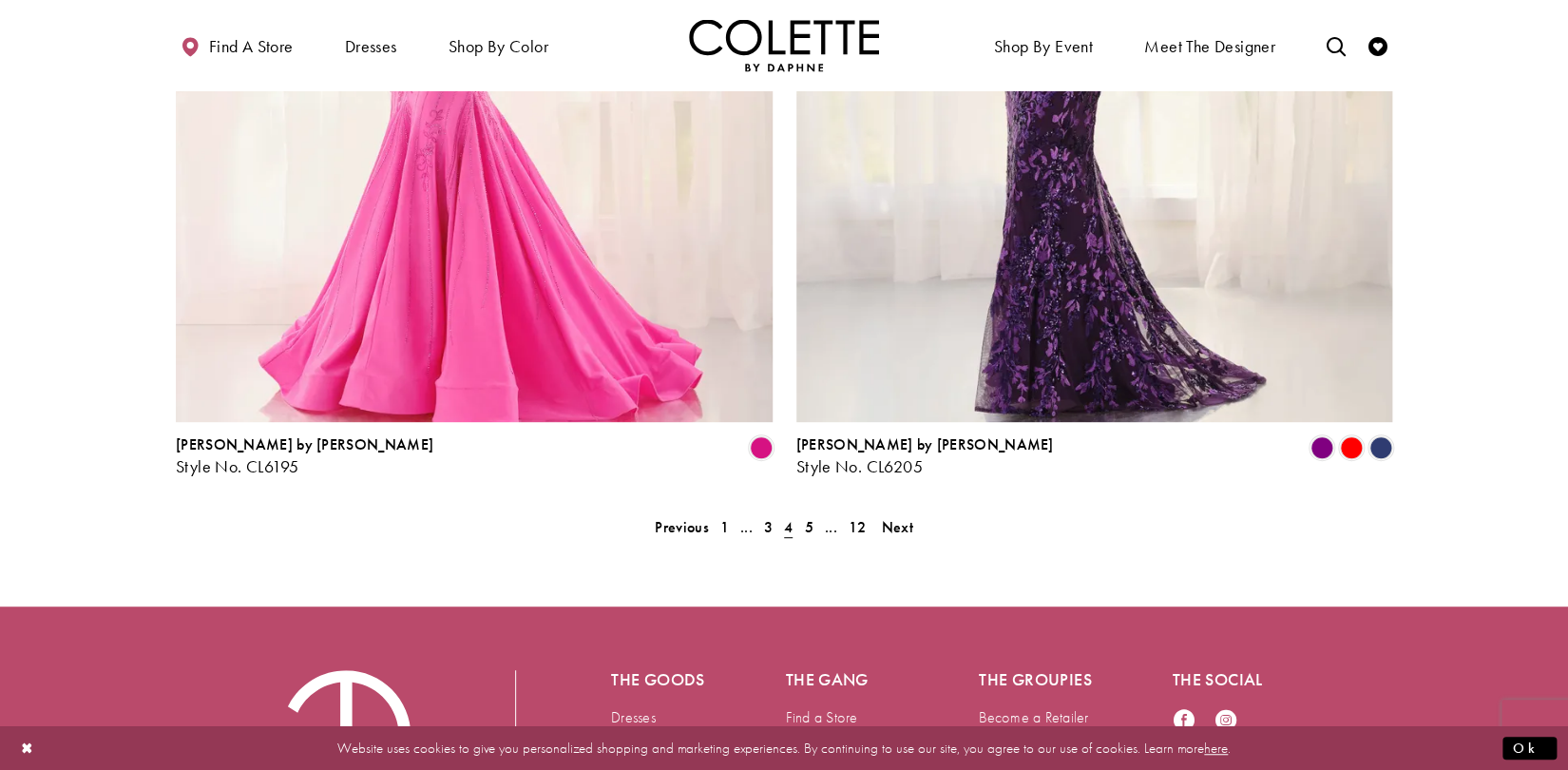
scroll to position [3960, 0]
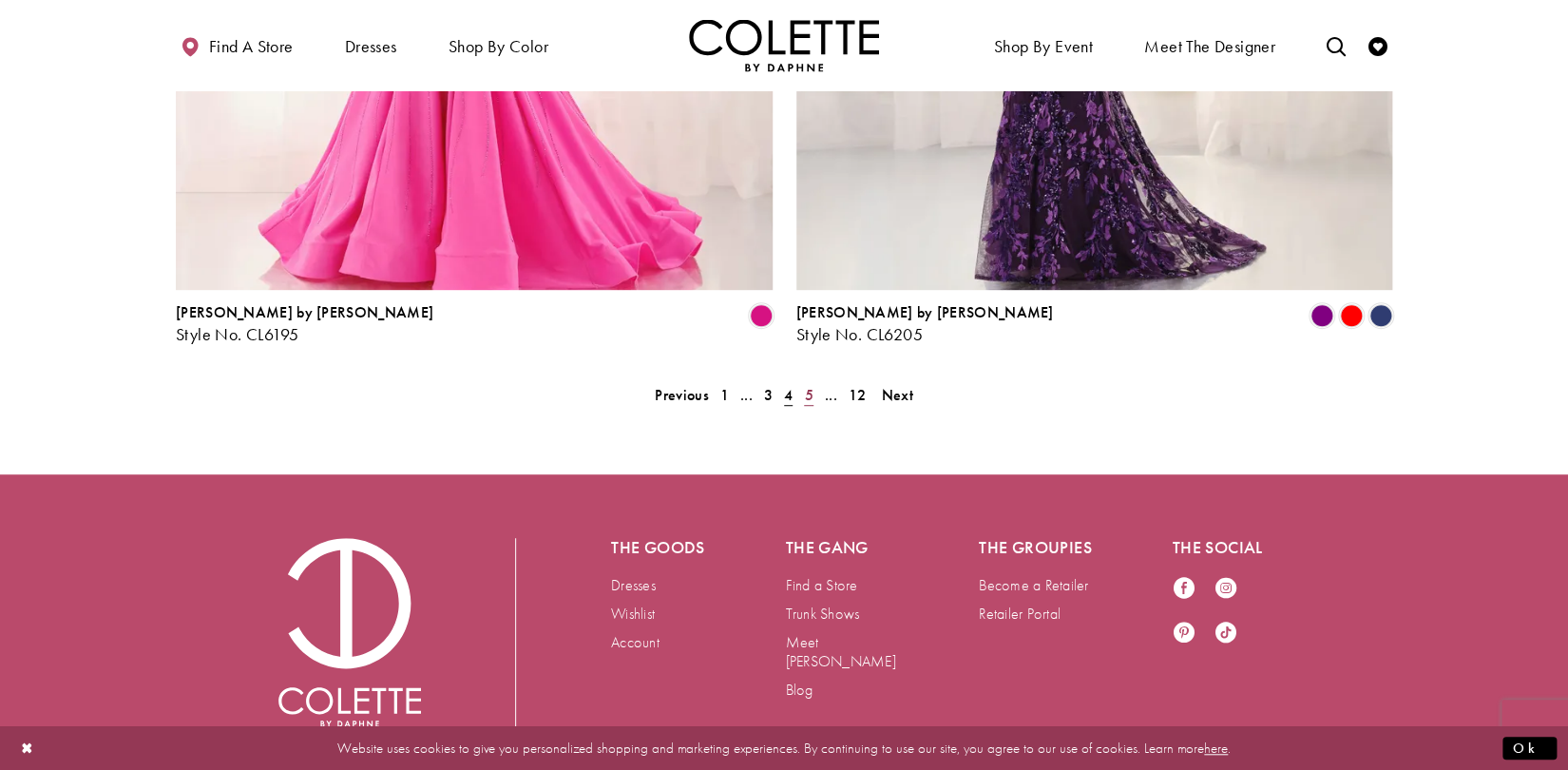
click at [808, 385] on span "5" at bounding box center [807, 395] width 9 height 20
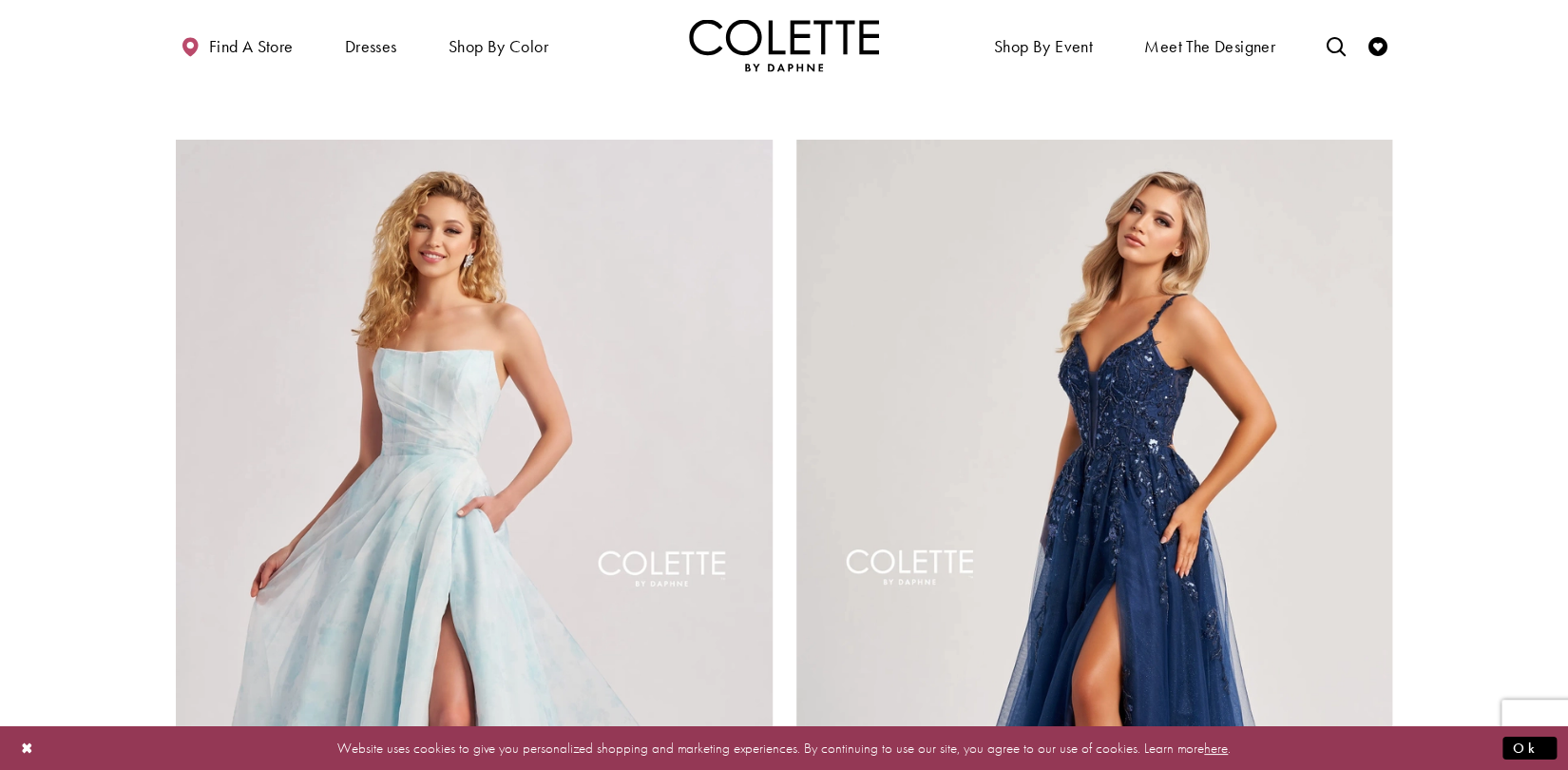
scroll to position [3299, 0]
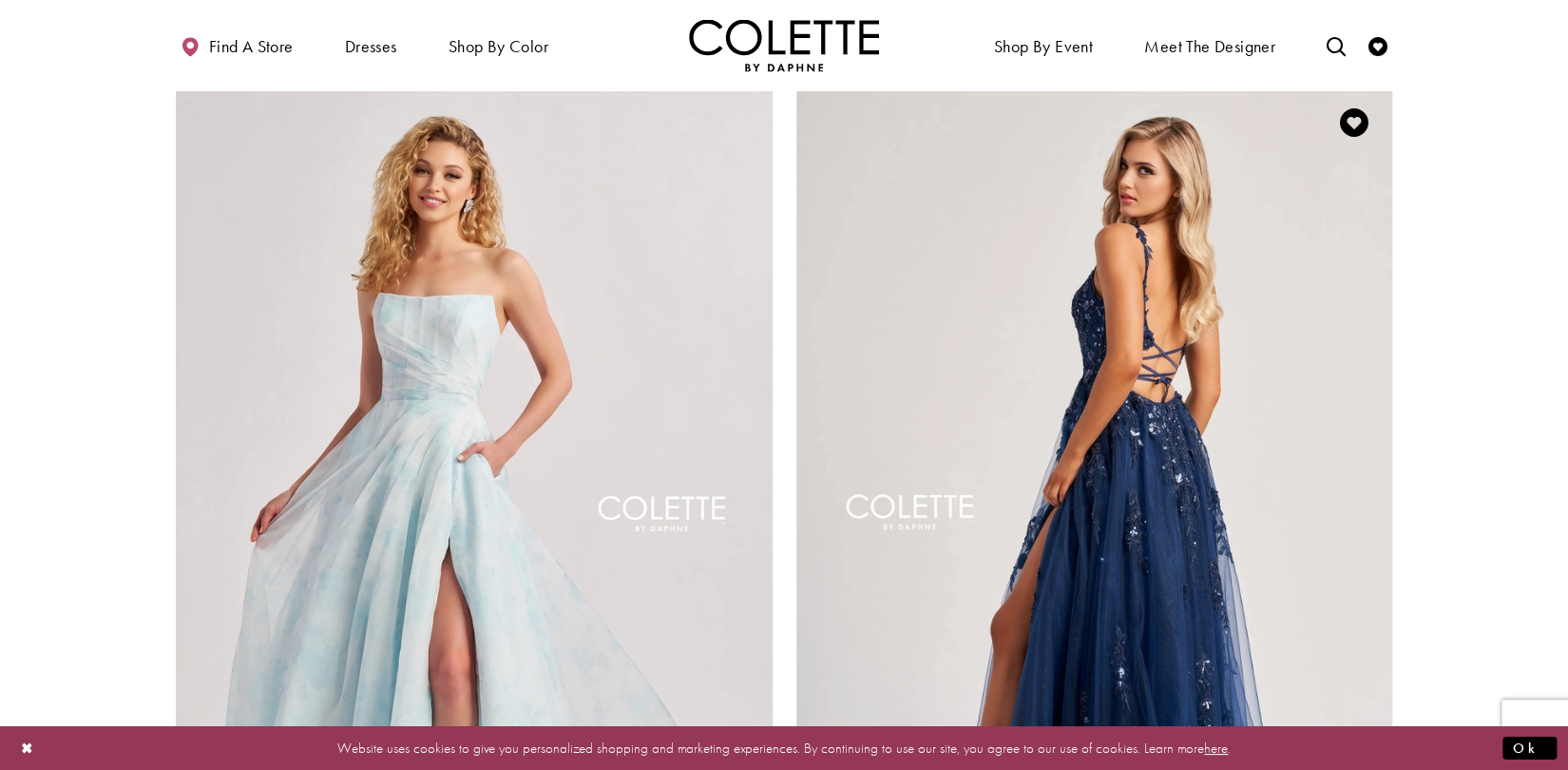
click at [1191, 416] on img "Visit Colette by Daphne Style No. CL8060 Page" at bounding box center [1094, 519] width 597 height 868
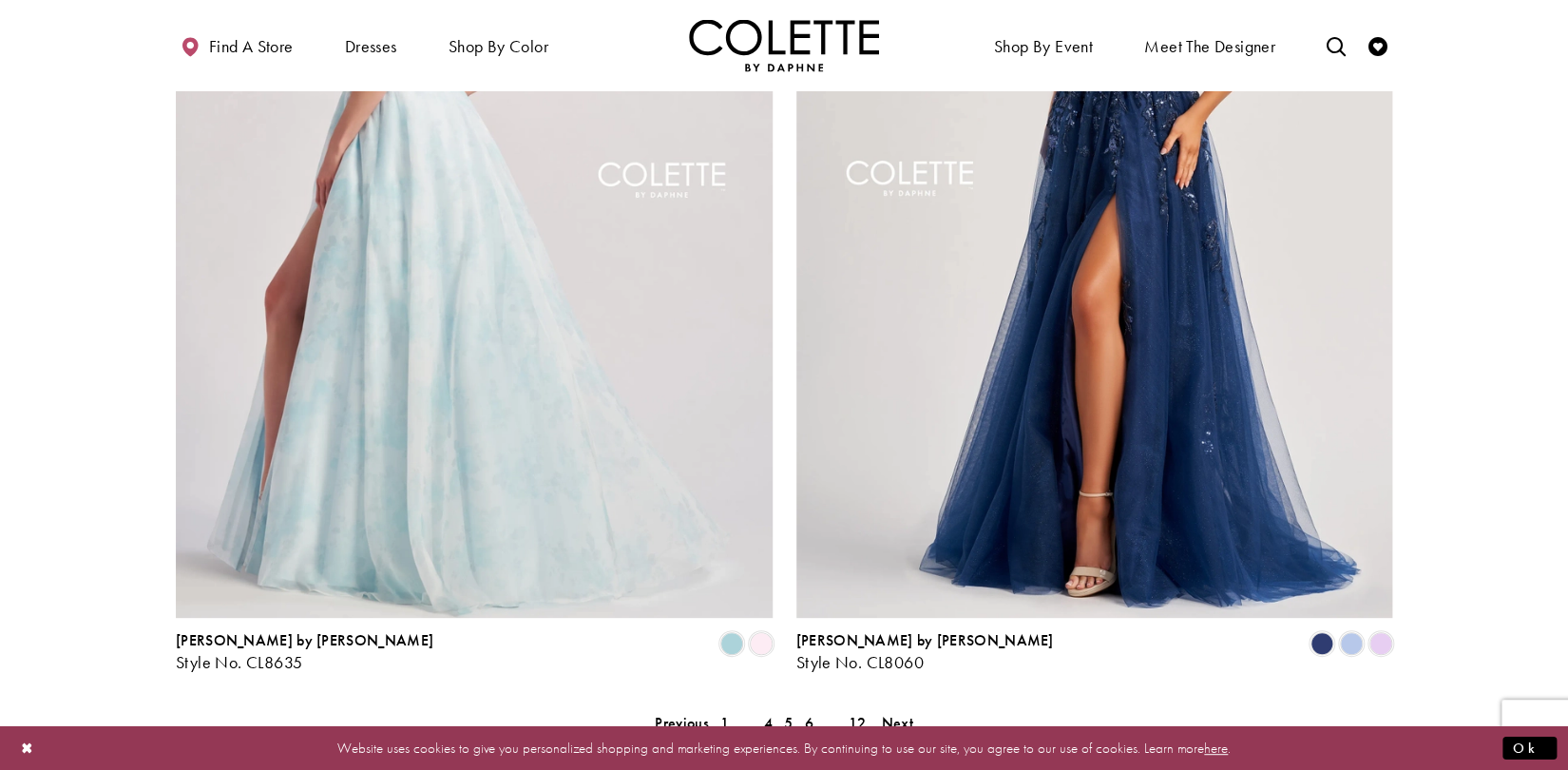
scroll to position [3712, 0]
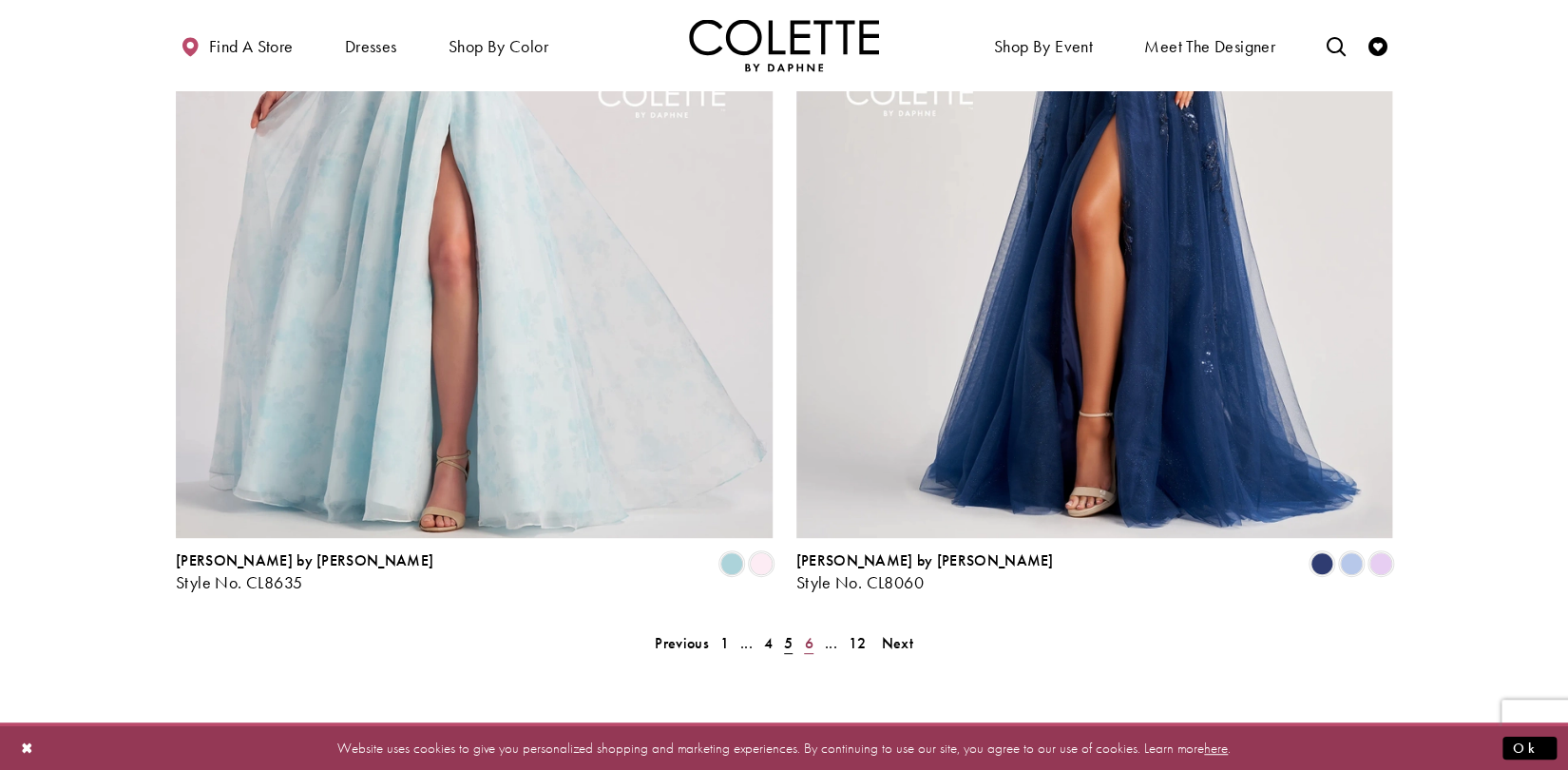
click at [809, 633] on span "6" at bounding box center [807, 643] width 9 height 20
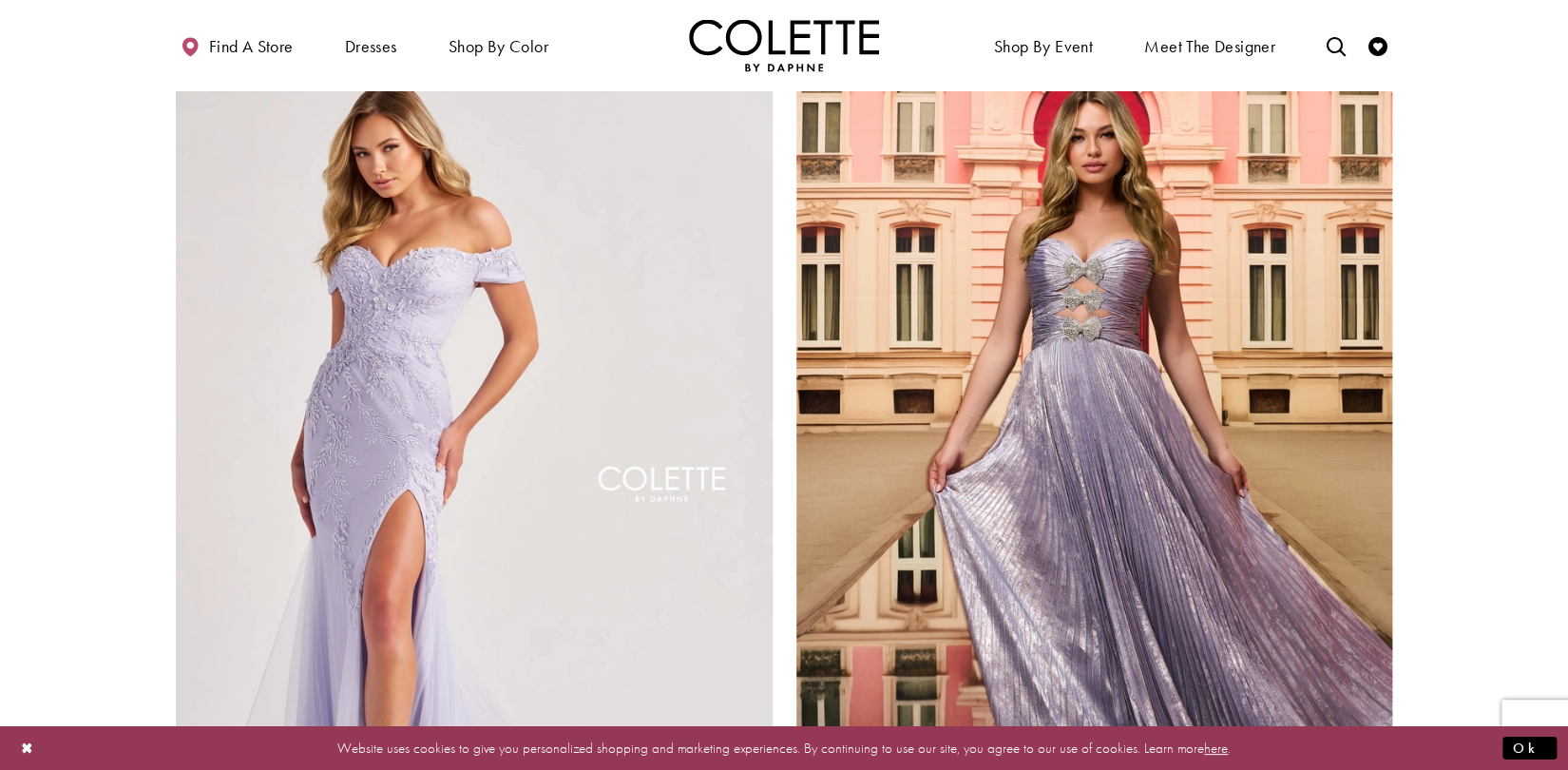
scroll to position [3381, 0]
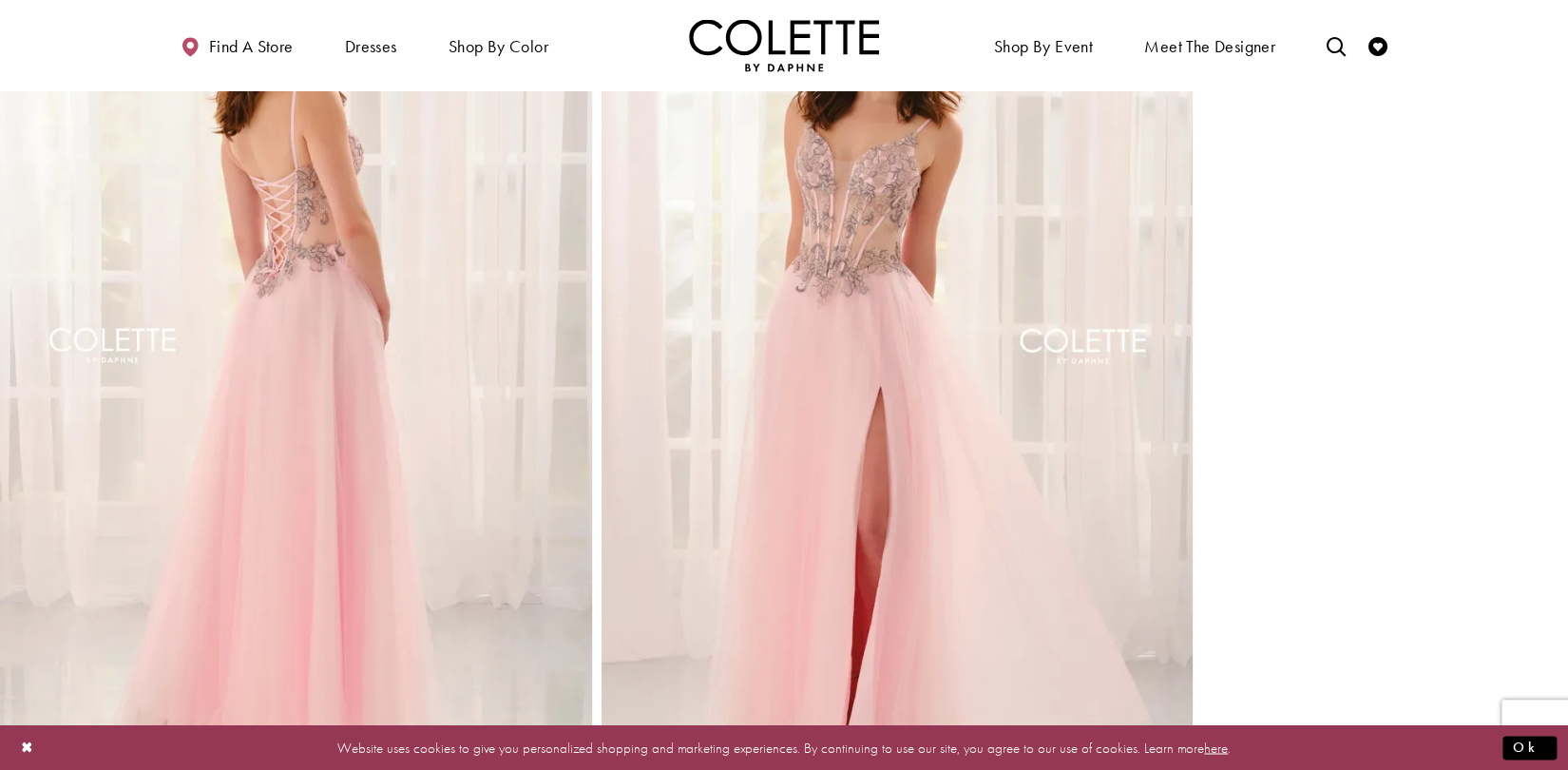
scroll to position [1075, 0]
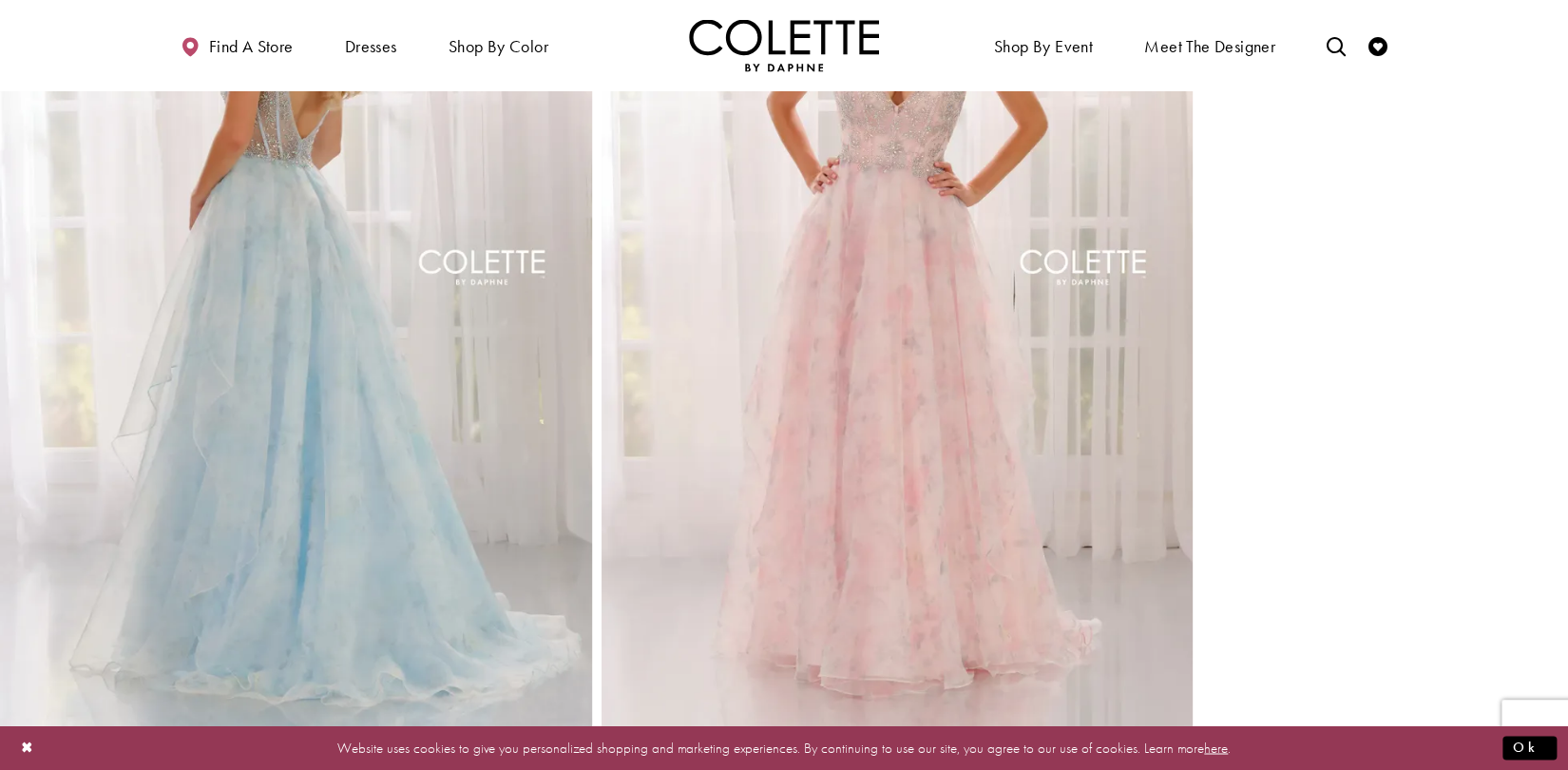
scroll to position [1488, 0]
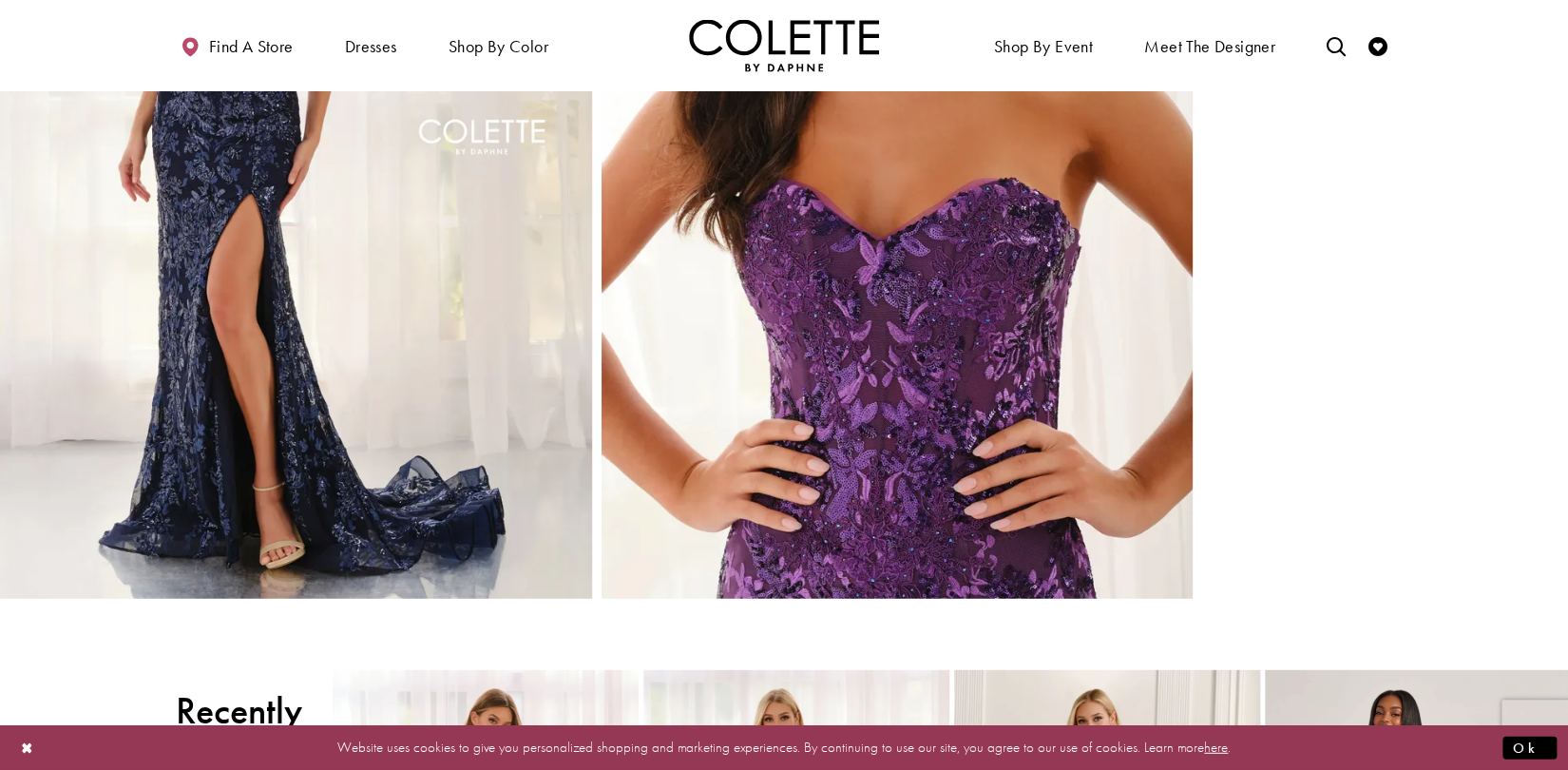
scroll to position [2232, 0]
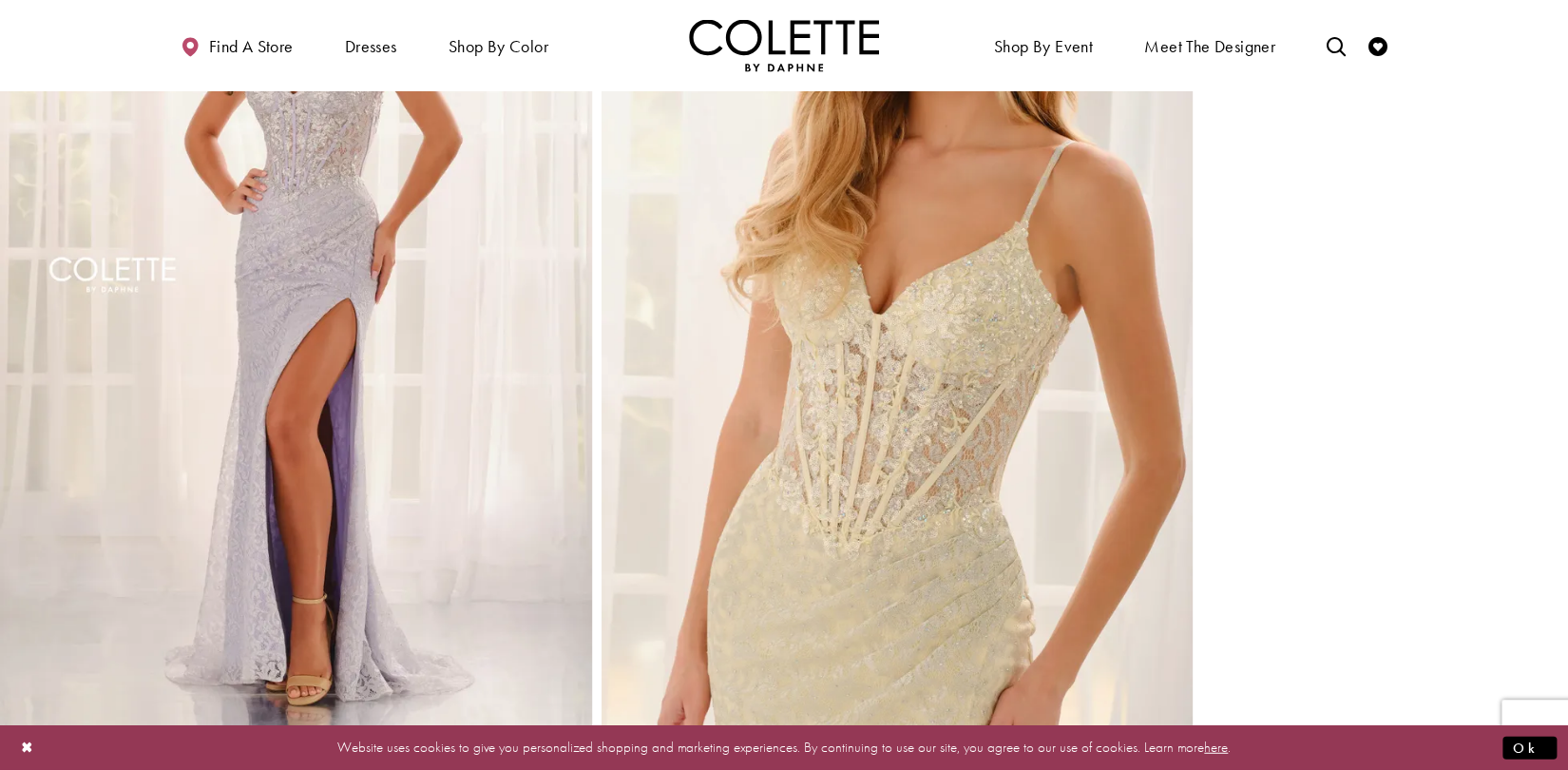
scroll to position [1984, 0]
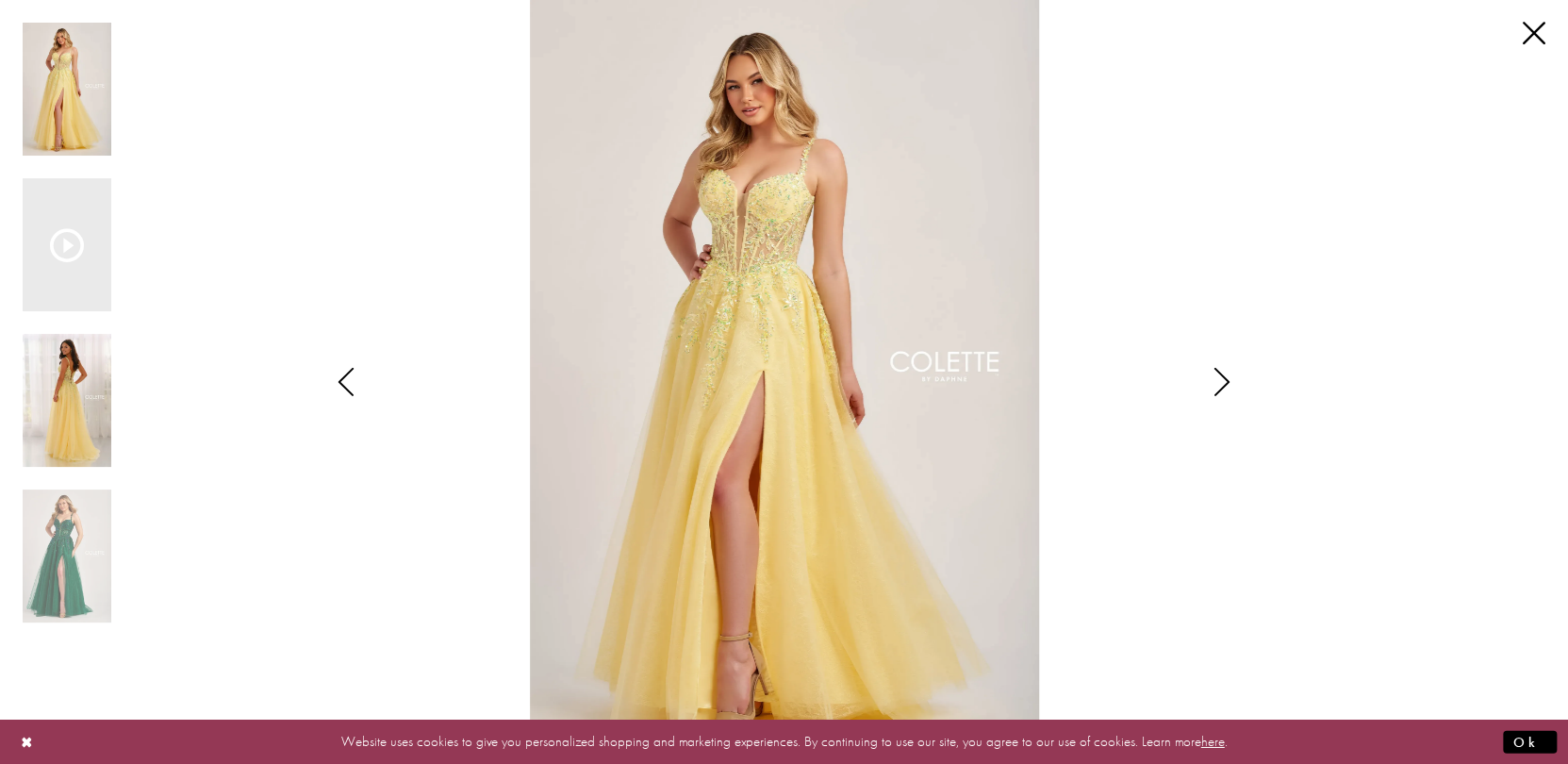
click at [66, 414] on img "Scroll List" at bounding box center [66, 401] width 88 height 133
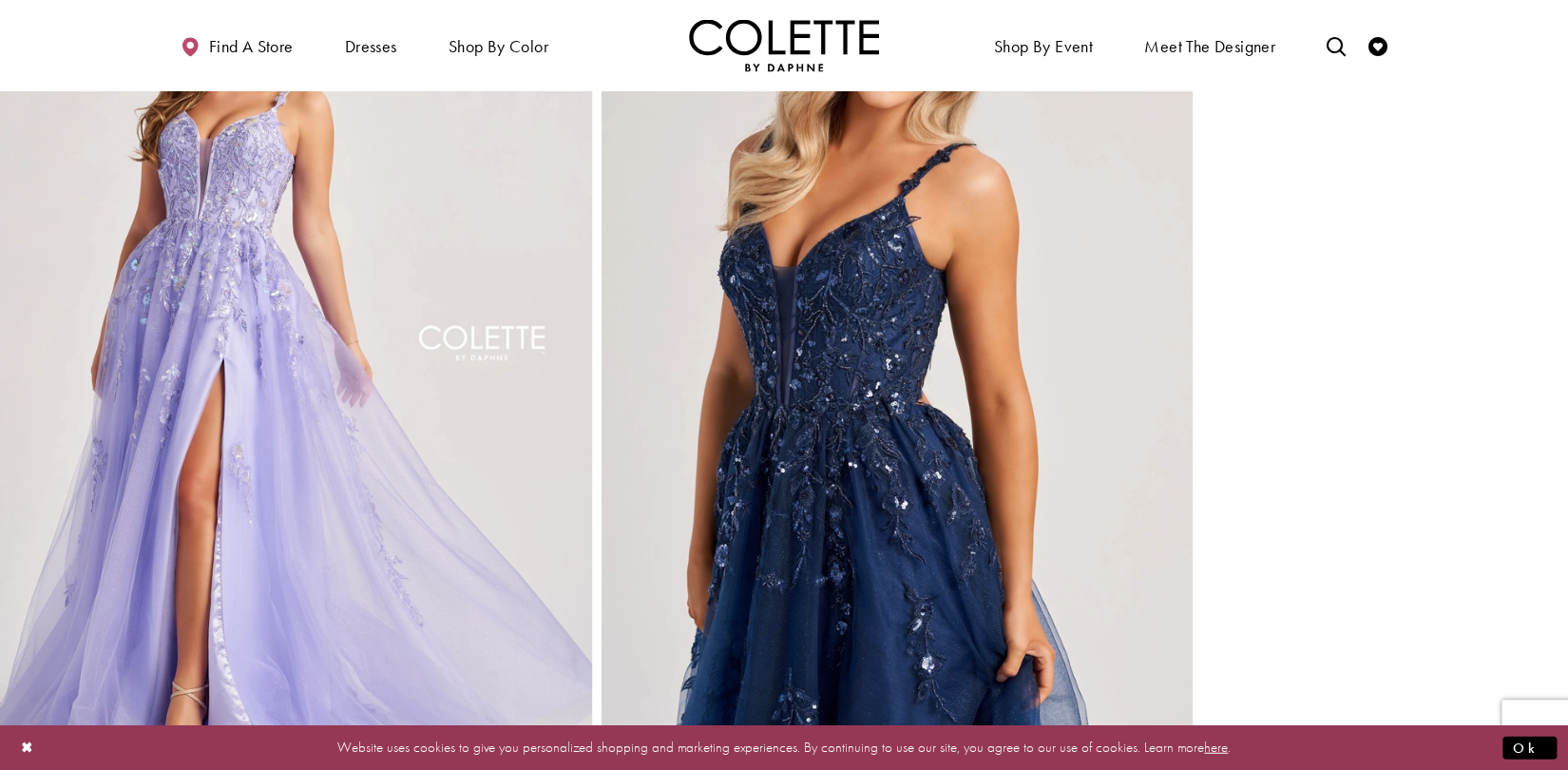
scroll to position [2149, 0]
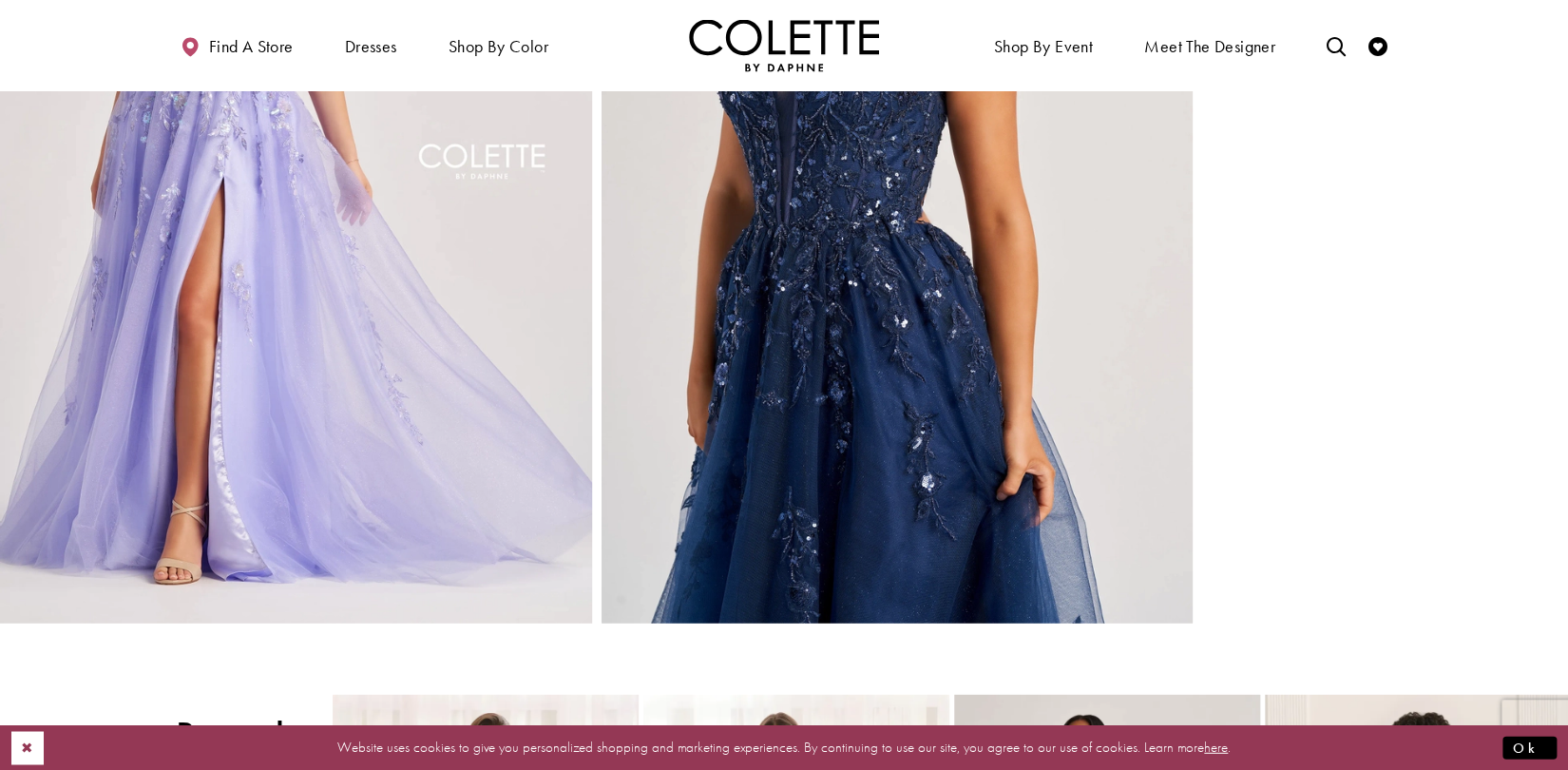
click at [29, 742] on button "Close Dialog" at bounding box center [27, 747] width 32 height 33
